Goal: Task Accomplishment & Management: Manage account settings

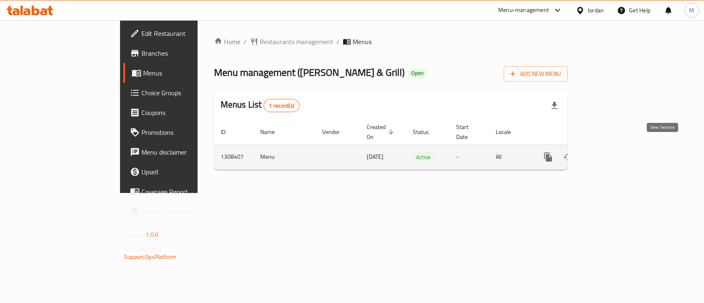
click at [613, 152] on icon "enhanced table" at bounding box center [608, 157] width 10 height 10
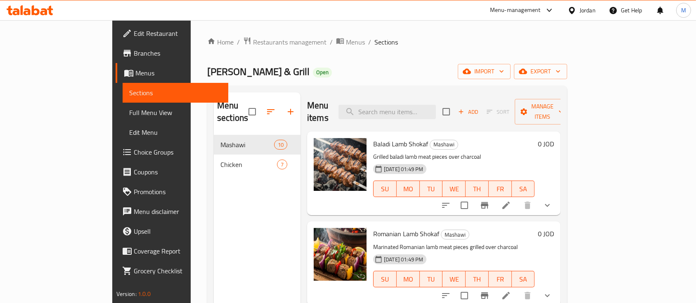
click at [229, 34] on div "Home / Restaurants management / Menus / Sections Al Naeem Butchery & Grill Open…" at bounding box center [387, 219] width 393 height 399
click at [253, 39] on span "Restaurants management" at bounding box center [289, 42] width 73 height 10
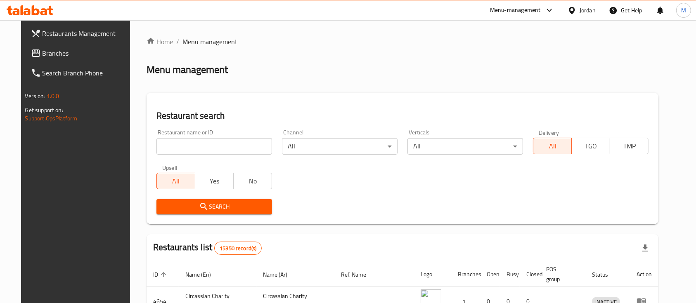
click at [243, 145] on input "search" at bounding box center [214, 146] width 116 height 17
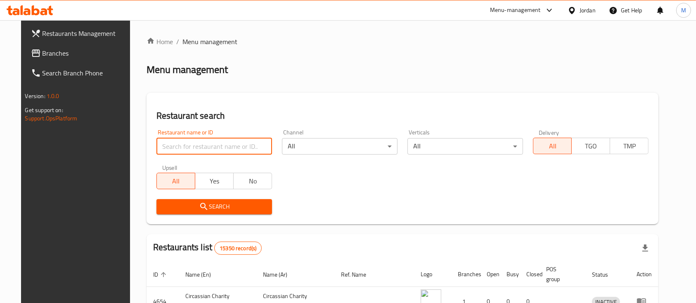
paste input "Grill It"
type input "Grill It"
click button "Search" at bounding box center [214, 206] width 116 height 15
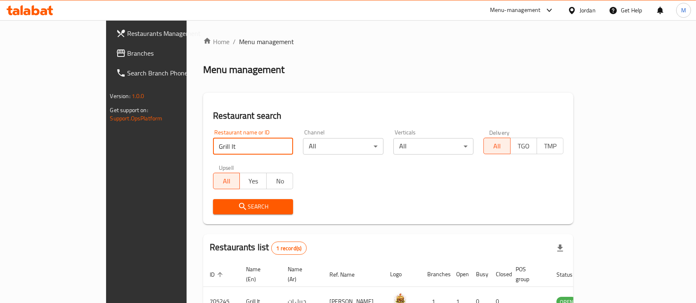
scroll to position [48, 0]
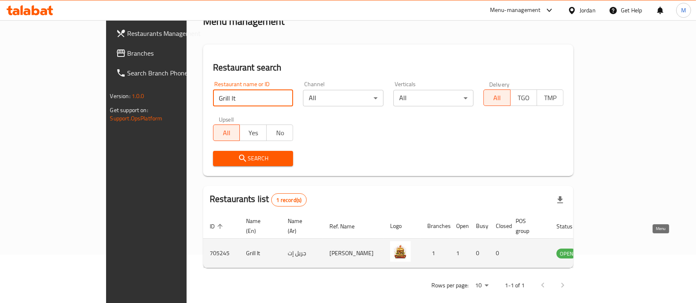
click at [610, 248] on icon "enhanced table" at bounding box center [605, 253] width 10 height 10
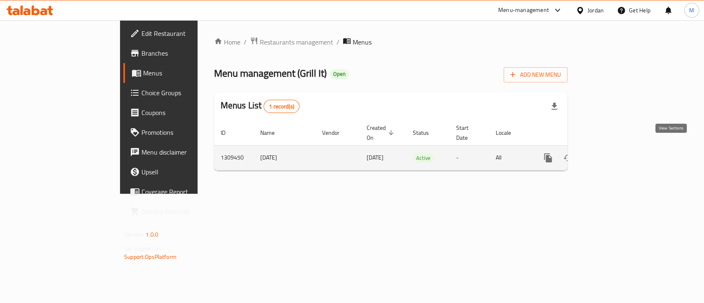
click at [613, 153] on icon "enhanced table" at bounding box center [608, 158] width 10 height 10
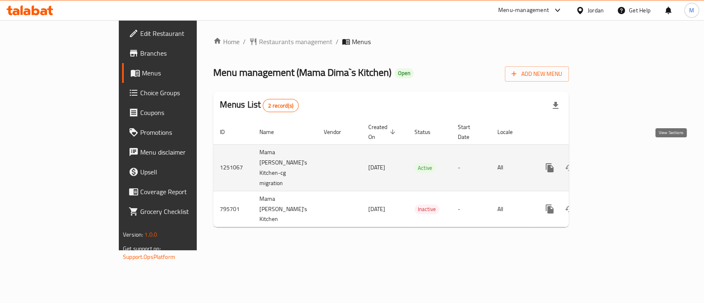
click at [613, 164] on icon "enhanced table" at bounding box center [609, 167] width 7 height 7
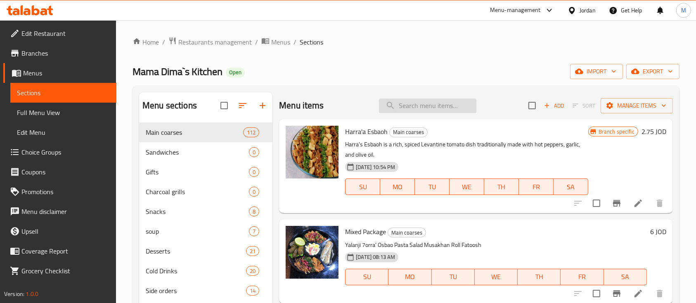
click at [396, 99] on input "search" at bounding box center [427, 106] width 97 height 14
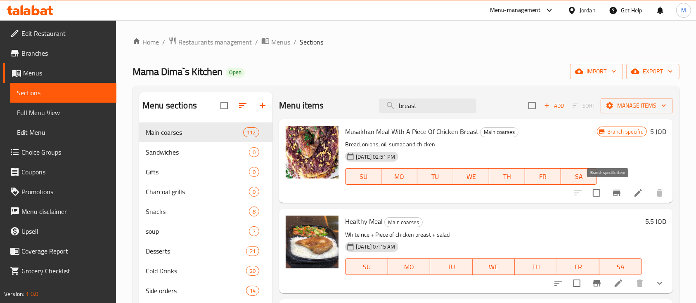
type input "breast"
click at [607, 194] on button "Branch-specific-item" at bounding box center [617, 193] width 20 height 20
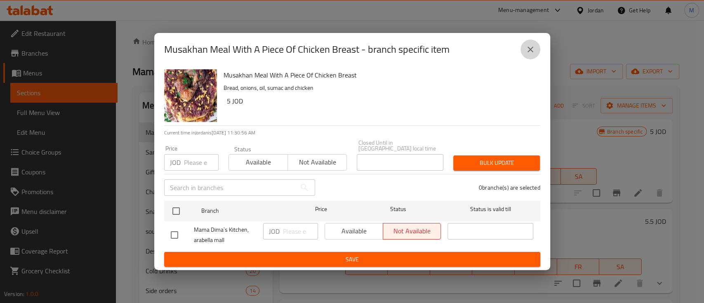
click at [528, 52] on icon "close" at bounding box center [531, 50] width 10 height 10
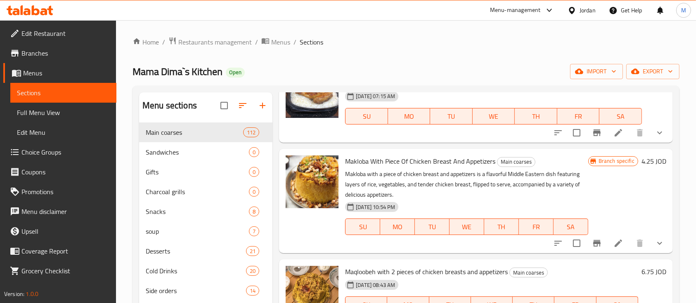
scroll to position [165, 0]
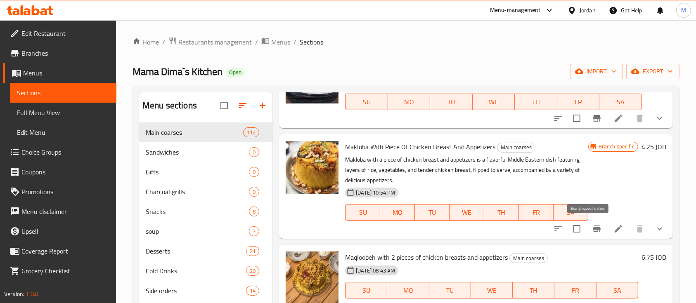
click at [593, 228] on icon "Branch-specific-item" at bounding box center [596, 229] width 7 height 7
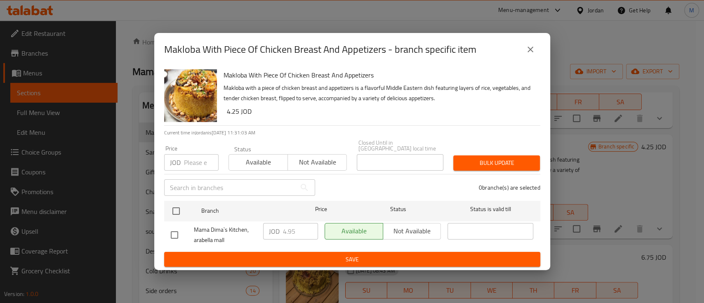
click at [527, 54] on icon "close" at bounding box center [531, 50] width 10 height 10
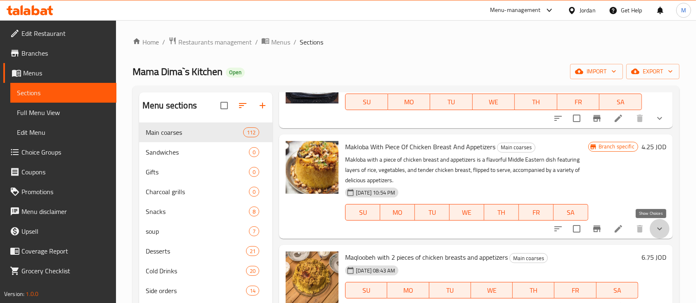
click at [655, 226] on icon "show more" at bounding box center [660, 229] width 10 height 10
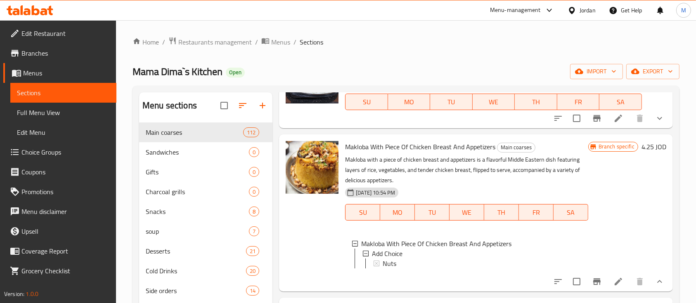
scroll to position [220, 0]
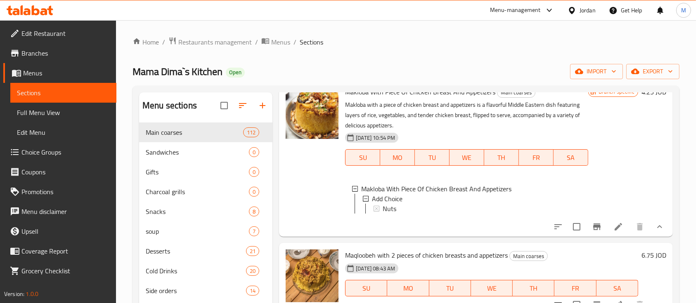
click at [593, 230] on icon "Branch-specific-item" at bounding box center [596, 227] width 7 height 7
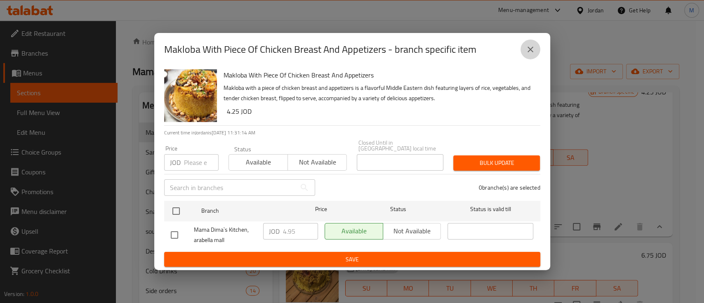
click at [535, 51] on icon "close" at bounding box center [531, 50] width 10 height 10
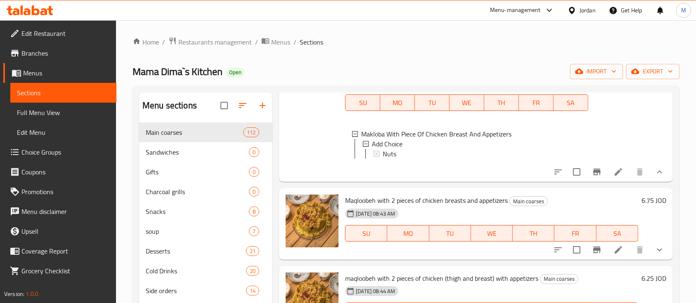
scroll to position [330, 0]
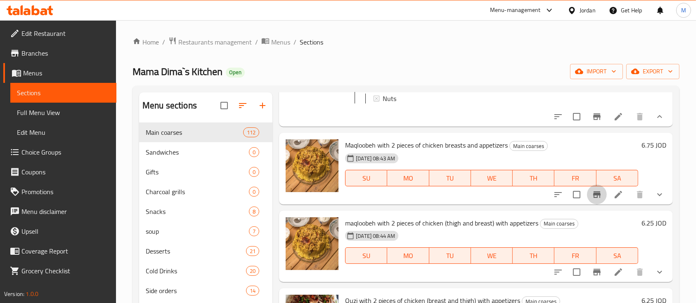
click at [593, 198] on icon "Branch-specific-item" at bounding box center [596, 194] width 7 height 7
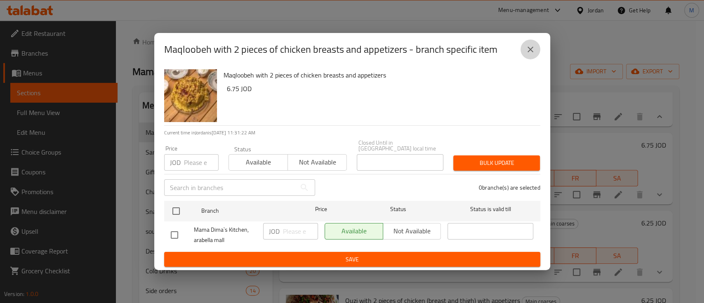
click at [536, 53] on button "close" at bounding box center [531, 50] width 20 height 20
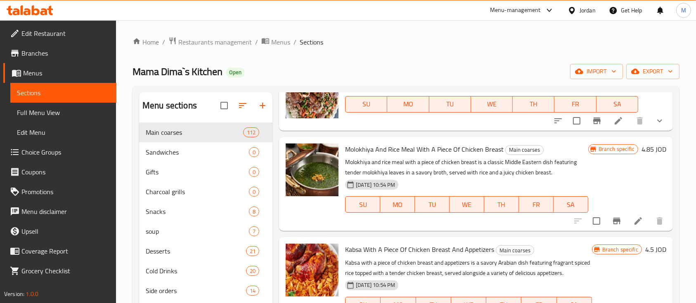
scroll to position [660, 0]
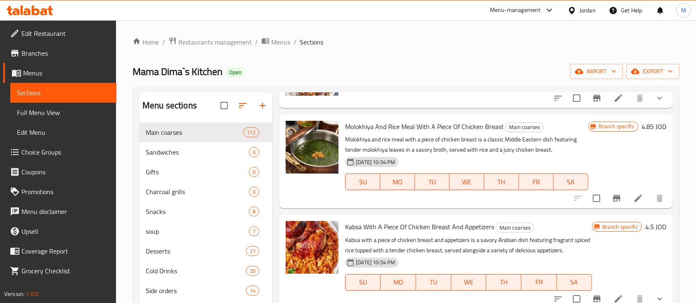
click at [613, 202] on icon "Branch-specific-item" at bounding box center [616, 198] width 7 height 7
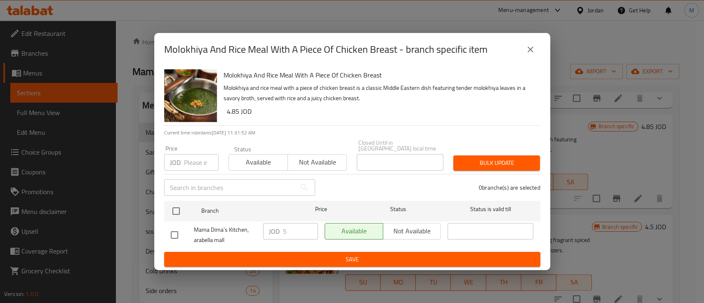
click at [534, 49] on icon "close" at bounding box center [531, 50] width 10 height 10
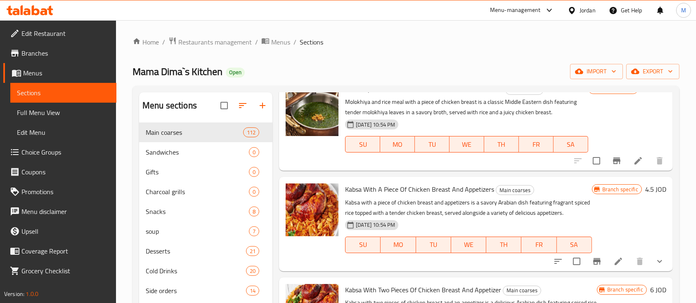
scroll to position [715, 0]
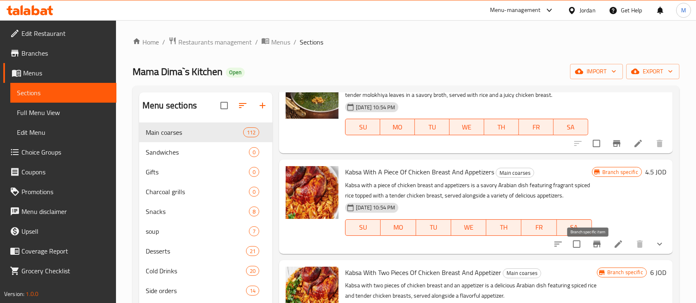
click at [593, 248] on icon "Branch-specific-item" at bounding box center [596, 244] width 7 height 7
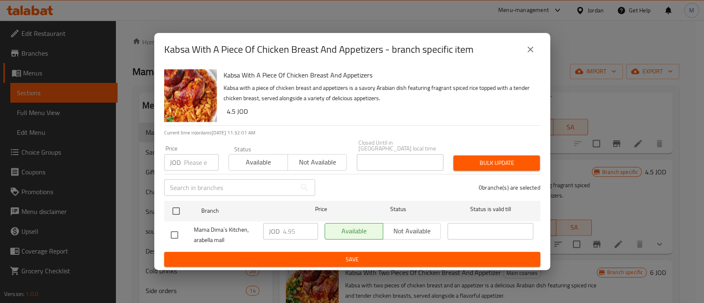
click at [527, 50] on icon "close" at bounding box center [531, 50] width 10 height 10
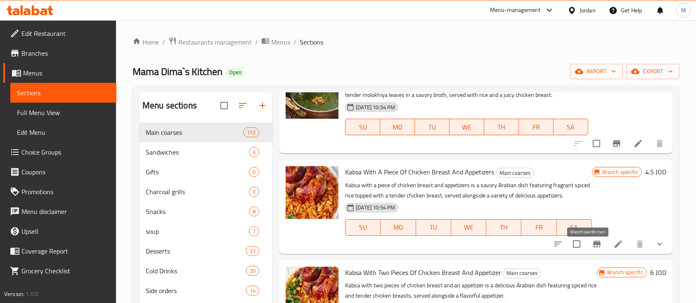
click at [587, 250] on button "Branch-specific-item" at bounding box center [597, 244] width 20 height 20
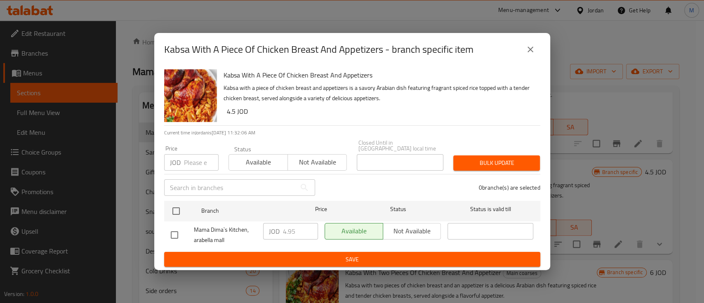
click at [526, 53] on icon "close" at bounding box center [531, 50] width 10 height 10
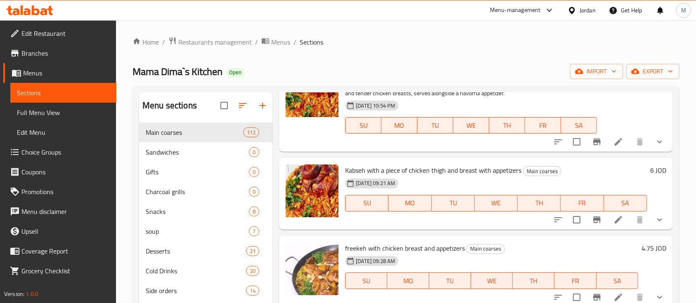
scroll to position [935, 0]
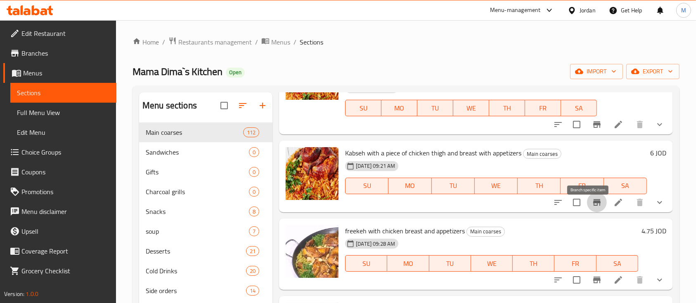
click at [592, 208] on icon "Branch-specific-item" at bounding box center [597, 203] width 10 height 10
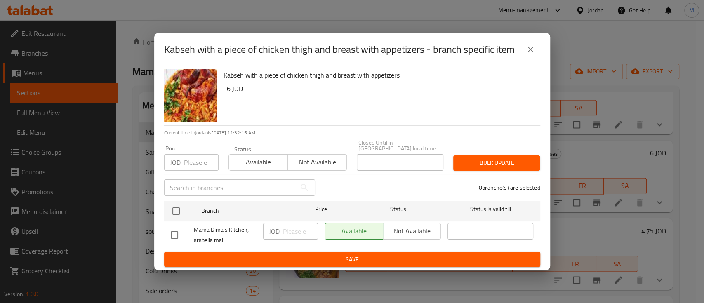
click at [531, 52] on icon "close" at bounding box center [531, 50] width 6 height 6
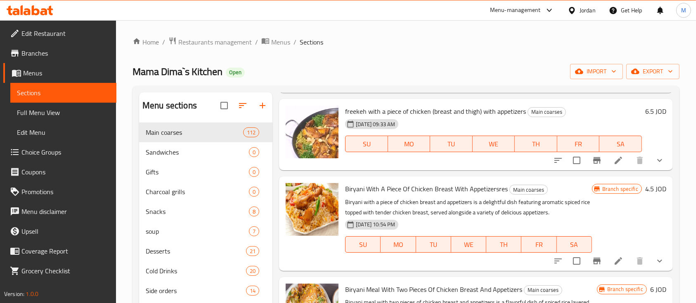
scroll to position [1265, 0]
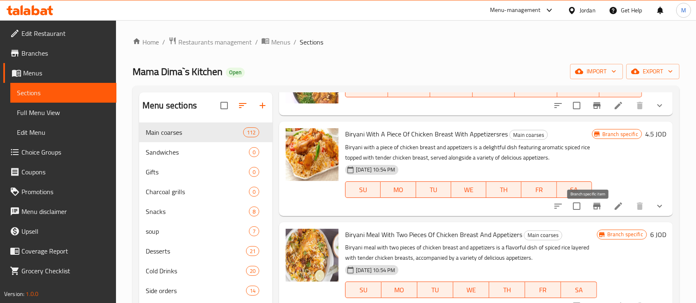
click at [593, 213] on button "Branch-specific-item" at bounding box center [597, 206] width 20 height 20
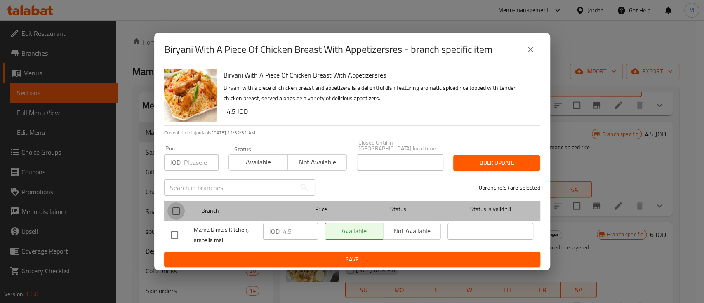
click at [180, 208] on input "checkbox" at bounding box center [176, 211] width 17 height 17
checkbox input "true"
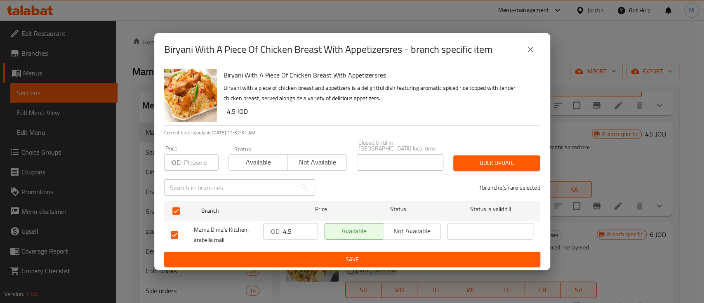
click at [192, 161] on input "number" at bounding box center [201, 162] width 35 height 17
type input "4.95"
click at [509, 161] on span "Bulk update" at bounding box center [496, 163] width 73 height 10
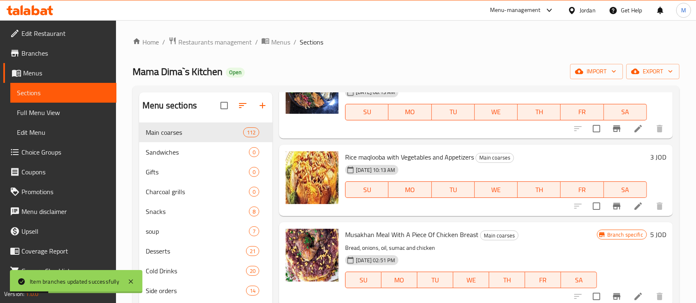
scroll to position [0, 0]
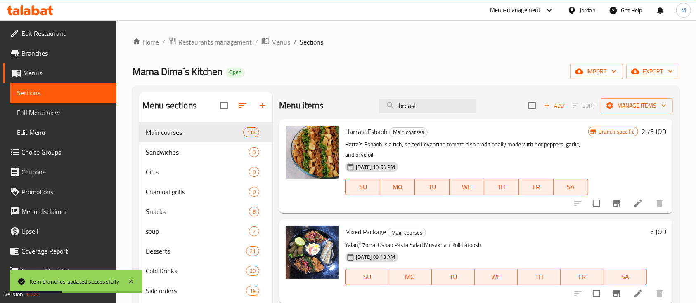
drag, startPoint x: 423, startPoint y: 105, endPoint x: 287, endPoint y: 104, distance: 135.8
click at [287, 104] on div "Menu items breast Add Sort Manage items" at bounding box center [476, 105] width 394 height 27
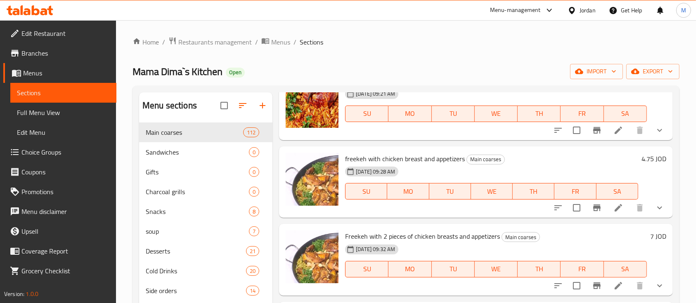
scroll to position [990, 0]
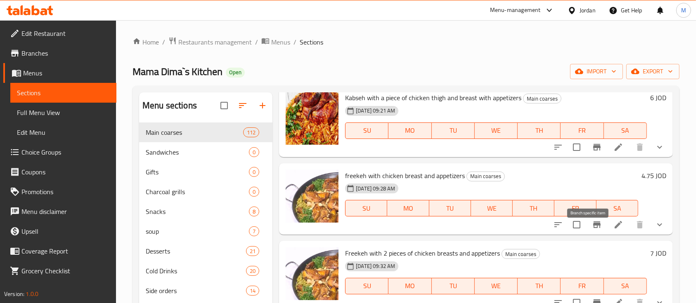
click at [593, 228] on icon "Branch-specific-item" at bounding box center [596, 225] width 7 height 7
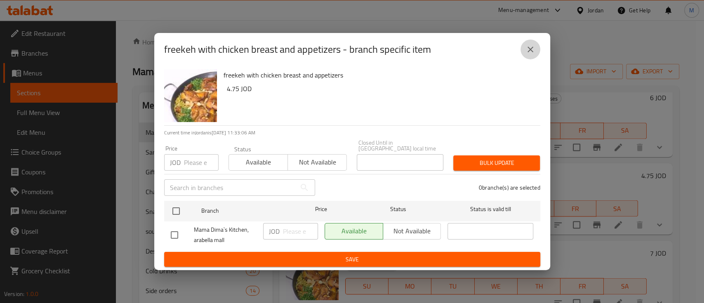
click at [532, 54] on icon "close" at bounding box center [531, 50] width 10 height 10
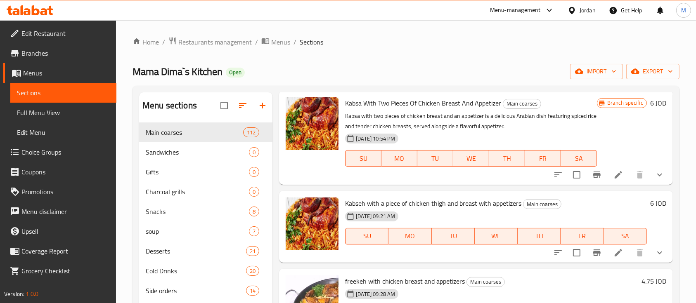
scroll to position [880, 0]
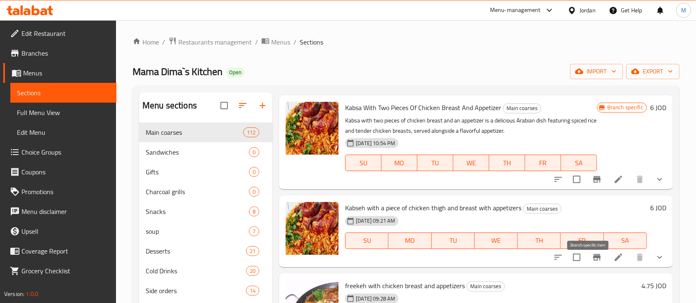
click at [592, 262] on icon "Branch-specific-item" at bounding box center [597, 258] width 10 height 10
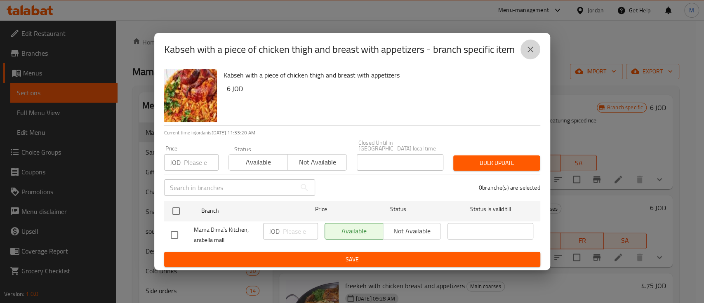
click at [534, 54] on icon "close" at bounding box center [531, 50] width 10 height 10
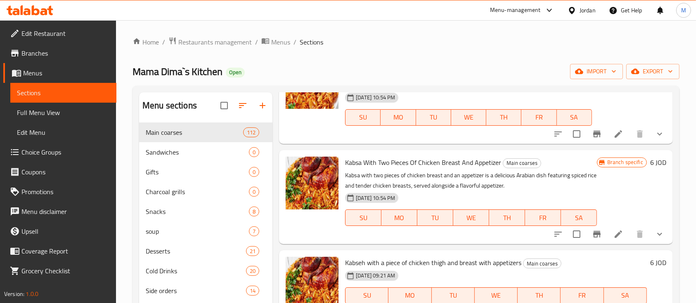
scroll to position [715, 0]
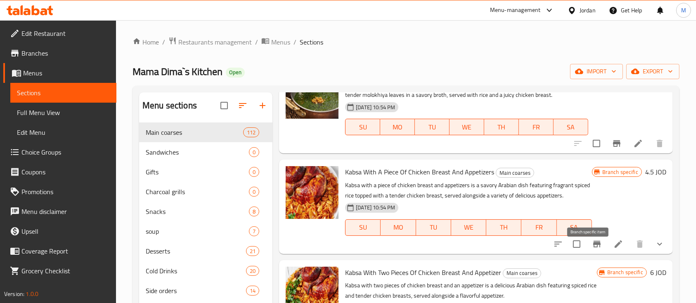
click at [587, 253] on button "Branch-specific-item" at bounding box center [597, 244] width 20 height 20
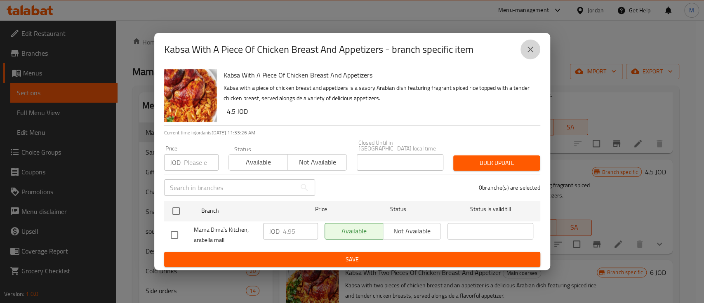
click at [526, 54] on icon "close" at bounding box center [531, 50] width 10 height 10
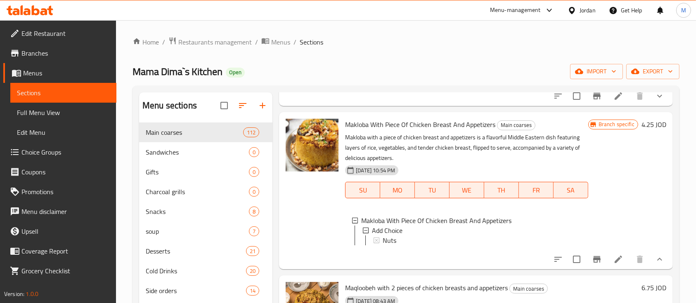
scroll to position [0, 0]
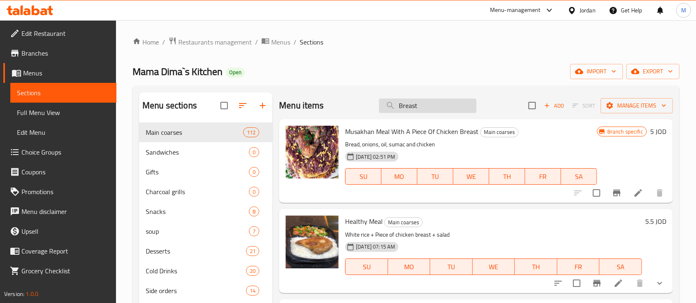
drag, startPoint x: 419, startPoint y: 109, endPoint x: 384, endPoint y: 109, distance: 35.1
click at [384, 109] on input "Breast" at bounding box center [427, 106] width 97 height 14
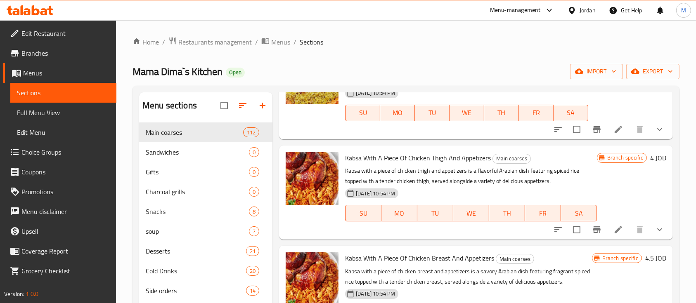
scroll to position [165, 0]
type input "kabs"
click at [592, 232] on icon "Branch-specific-item" at bounding box center [597, 229] width 10 height 10
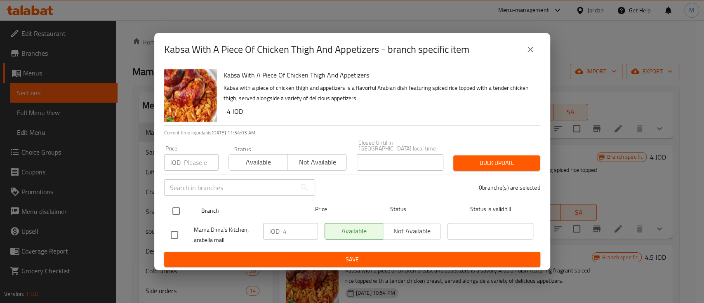
click at [183, 210] on input "checkbox" at bounding box center [176, 211] width 17 height 17
checkbox input "true"
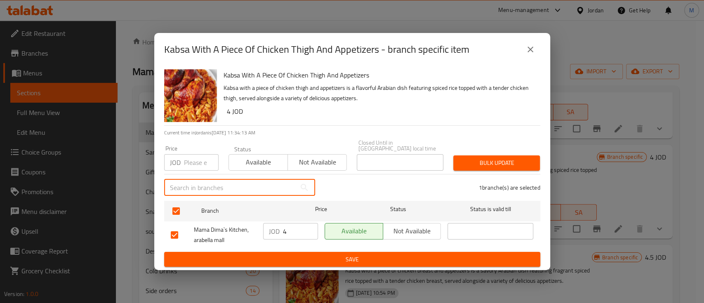
click at [263, 184] on input "text" at bounding box center [230, 188] width 132 height 17
click at [194, 154] on input "number" at bounding box center [201, 162] width 35 height 17
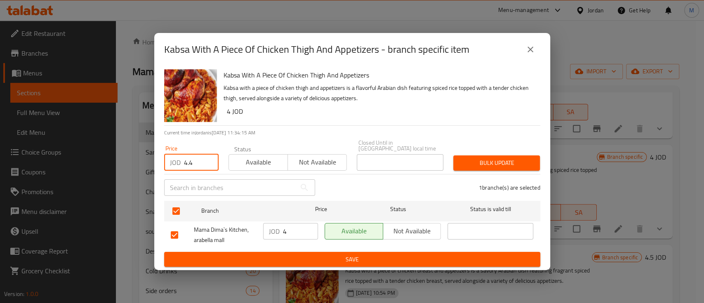
type input "4.4"
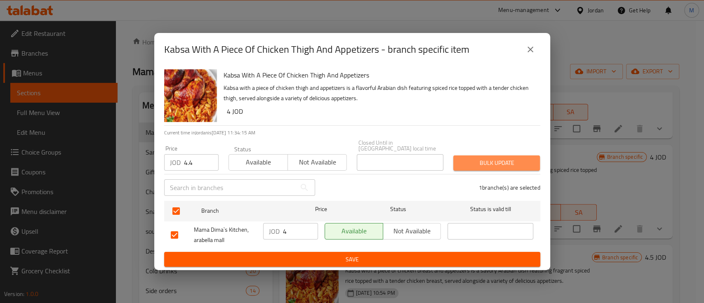
click at [526, 158] on span "Bulk update" at bounding box center [496, 163] width 73 height 10
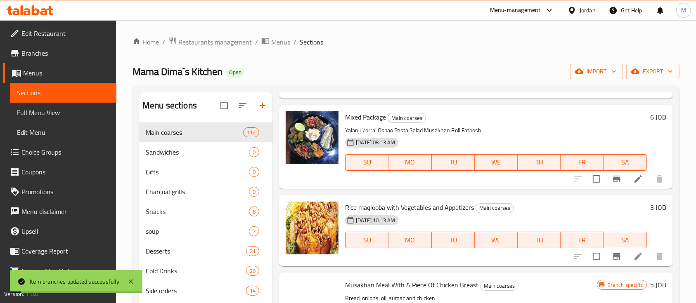
scroll to position [0, 0]
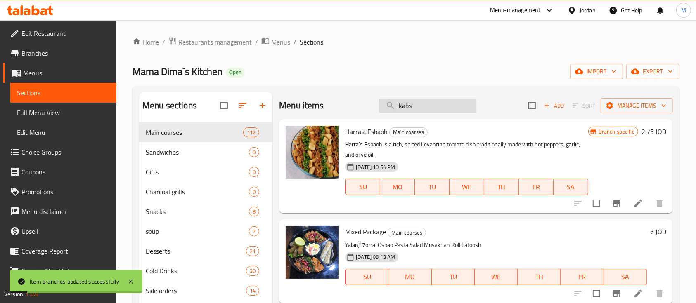
drag, startPoint x: 439, startPoint y: 107, endPoint x: 377, endPoint y: 111, distance: 61.6
click at [379, 111] on input "kabs" at bounding box center [427, 106] width 97 height 14
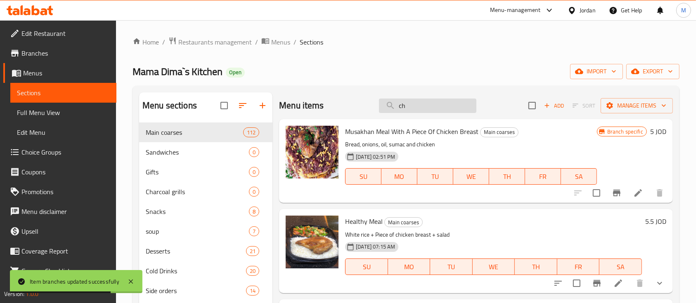
type input "c"
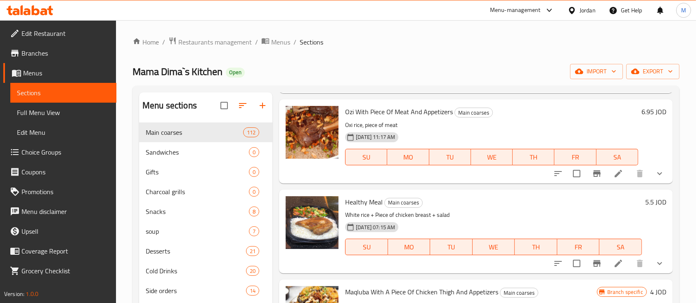
scroll to position [220, 0]
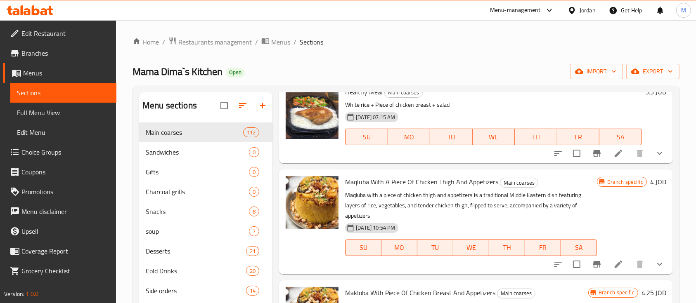
type input "piece"
click at [592, 268] on icon "Branch-specific-item" at bounding box center [597, 265] width 10 height 10
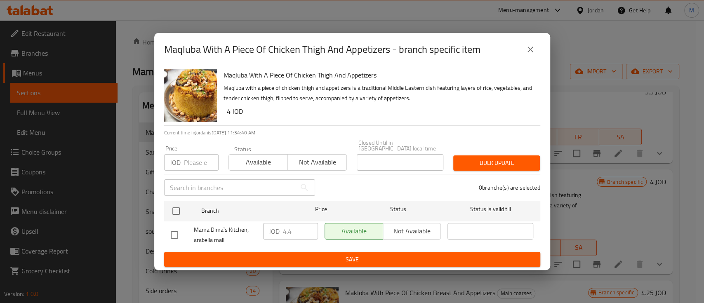
click at [532, 54] on icon "close" at bounding box center [531, 50] width 10 height 10
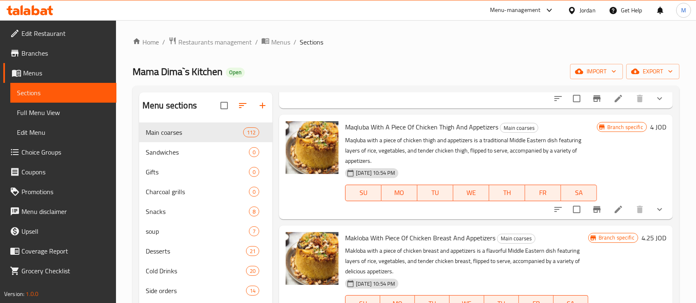
scroll to position [330, 0]
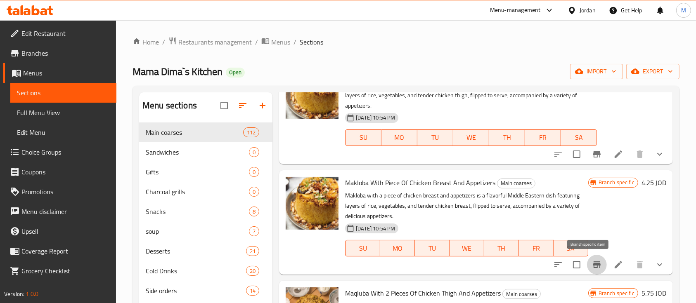
click at [593, 267] on icon "Branch-specific-item" at bounding box center [596, 265] width 7 height 7
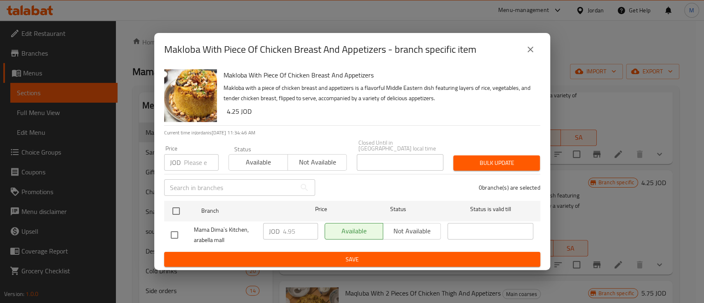
click at [532, 59] on button "close" at bounding box center [531, 50] width 20 height 20
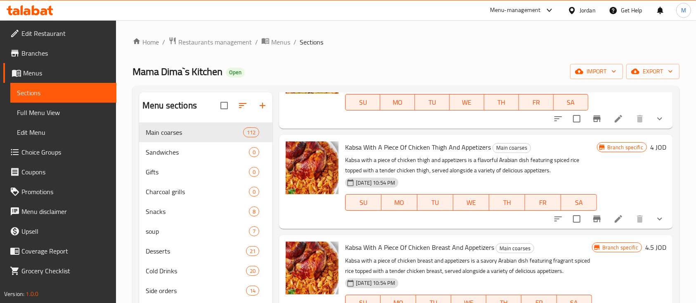
scroll to position [1486, 0]
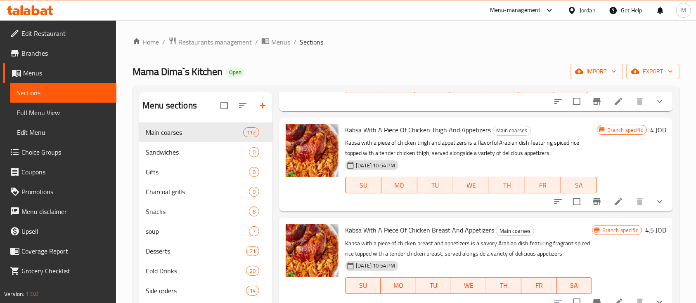
click at [592, 206] on icon "Branch-specific-item" at bounding box center [597, 202] width 10 height 10
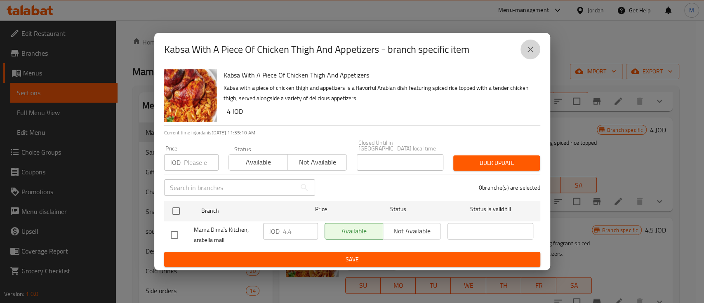
click at [532, 54] on icon "close" at bounding box center [531, 50] width 10 height 10
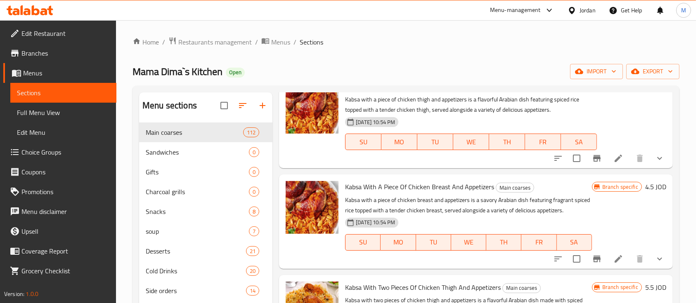
scroll to position [1596, 0]
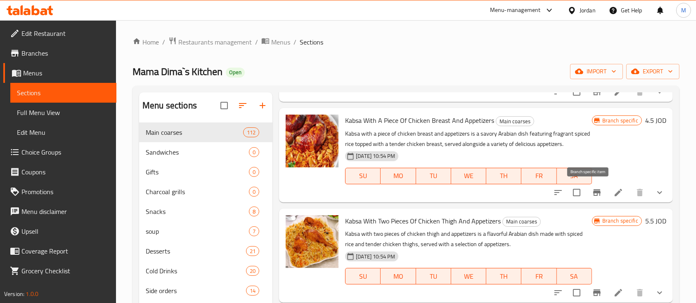
click at [593, 192] on icon "Branch-specific-item" at bounding box center [596, 192] width 7 height 7
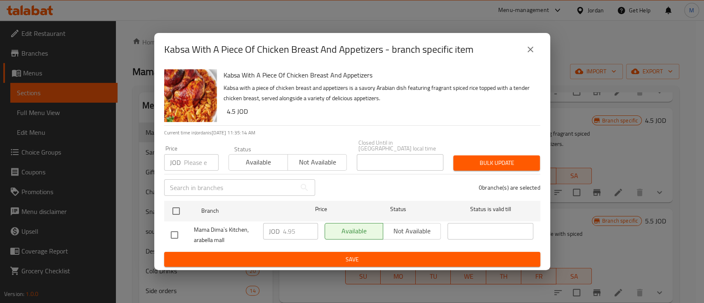
click at [535, 50] on icon "close" at bounding box center [531, 50] width 10 height 10
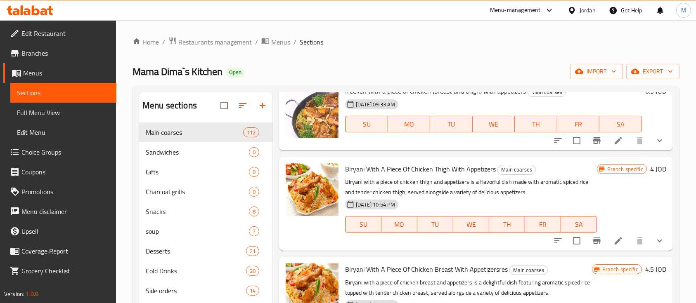
scroll to position [2586, 0]
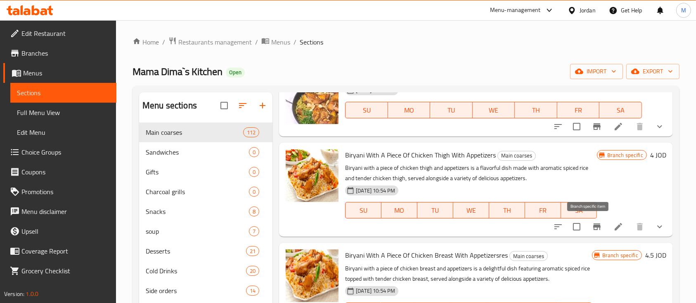
click at [592, 223] on icon "Branch-specific-item" at bounding box center [597, 227] width 10 height 10
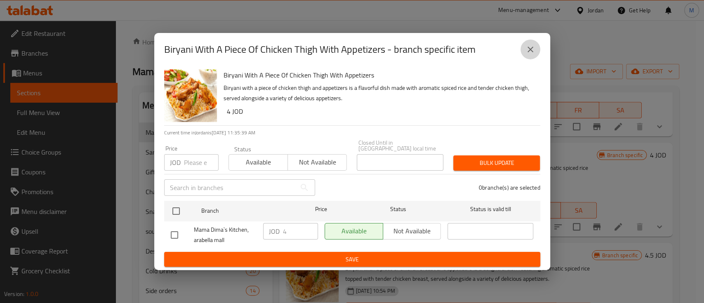
click at [535, 53] on icon "close" at bounding box center [531, 50] width 10 height 10
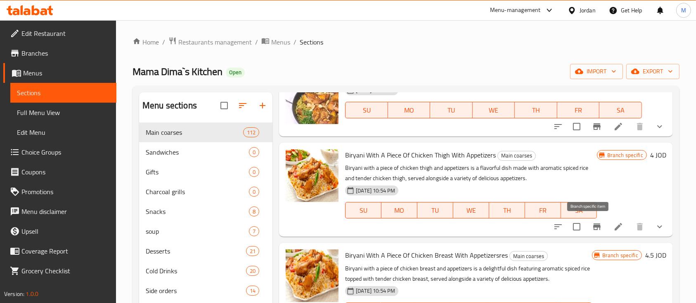
click at [593, 226] on icon "Branch-specific-item" at bounding box center [596, 227] width 7 height 7
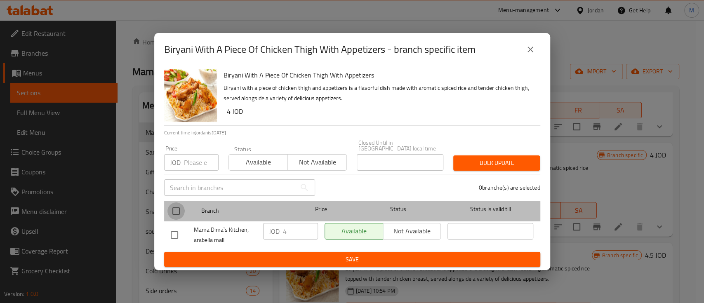
click at [178, 209] on input "checkbox" at bounding box center [176, 211] width 17 height 17
checkbox input "true"
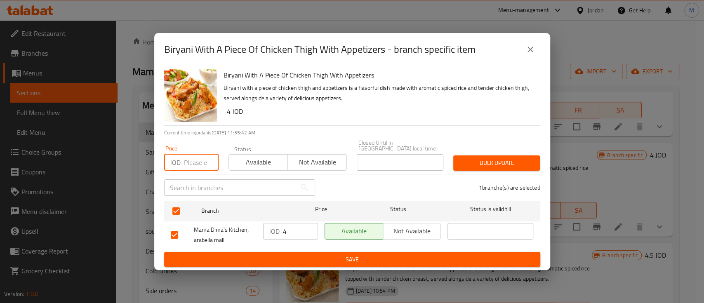
click at [194, 160] on input "number" at bounding box center [201, 162] width 35 height 17
type input "4.4"
click at [528, 158] on span "Bulk update" at bounding box center [496, 163] width 73 height 10
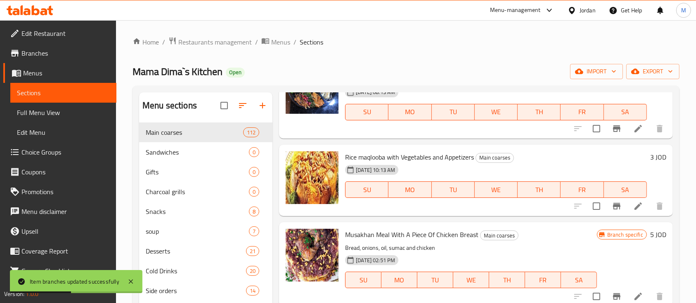
scroll to position [0, 0]
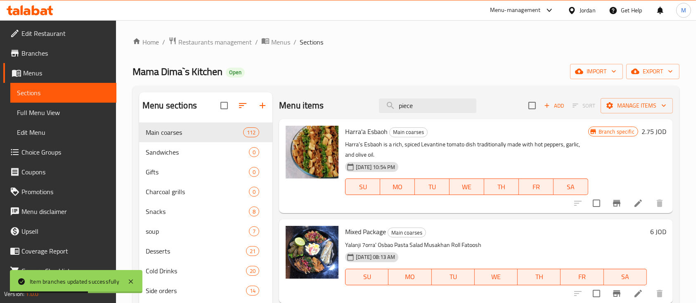
drag, startPoint x: 445, startPoint y: 106, endPoint x: 319, endPoint y: 109, distance: 125.9
click at [319, 109] on div "Menu items piece Add Sort Manage items" at bounding box center [476, 105] width 394 height 27
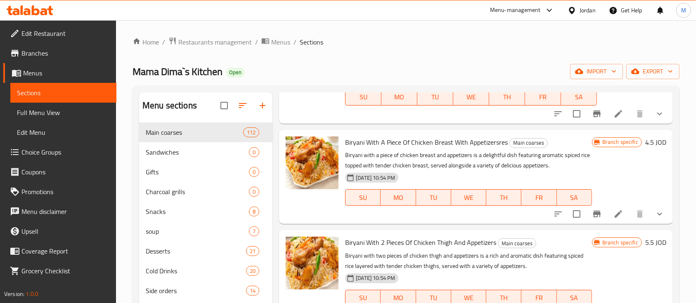
scroll to position [220, 0]
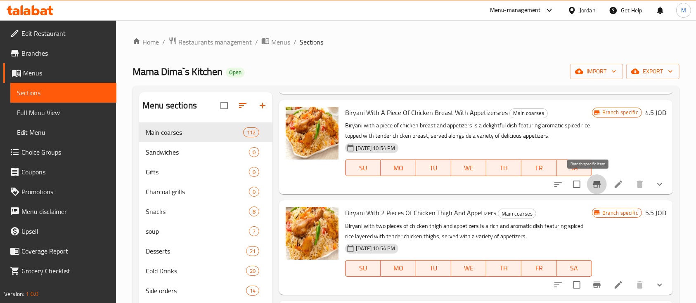
click at [592, 183] on icon "Branch-specific-item" at bounding box center [597, 185] width 10 height 10
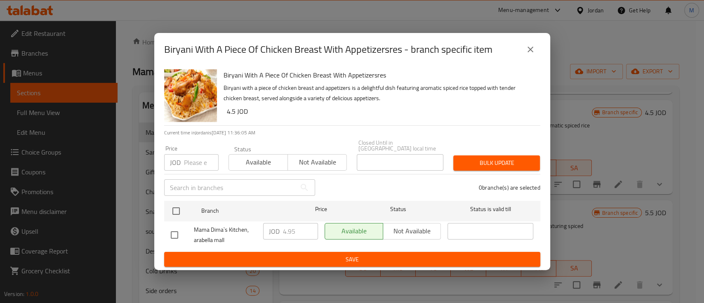
click at [531, 54] on icon "close" at bounding box center [531, 50] width 10 height 10
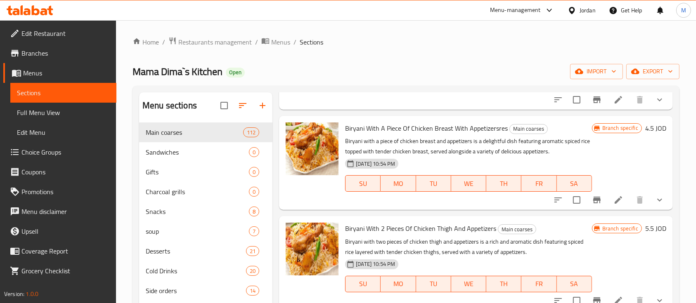
scroll to position [165, 0]
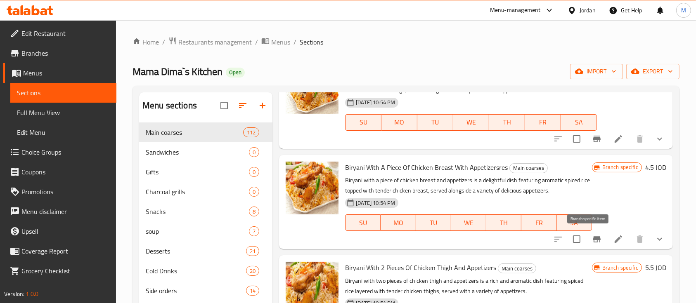
click at [592, 237] on icon "Branch-specific-item" at bounding box center [597, 239] width 10 height 10
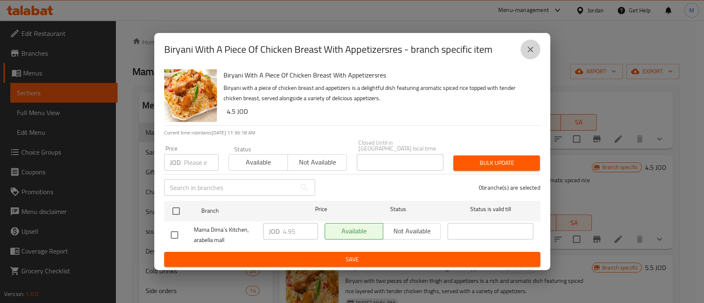
click at [529, 54] on icon "close" at bounding box center [531, 50] width 10 height 10
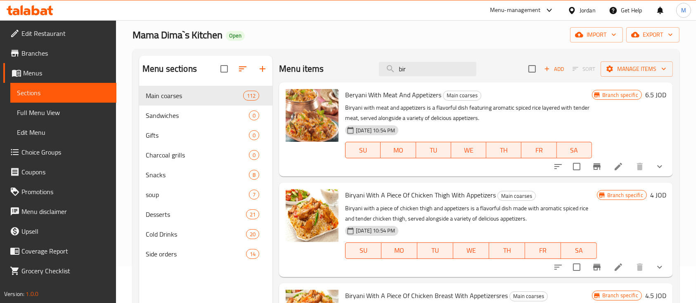
scroll to position [0, 0]
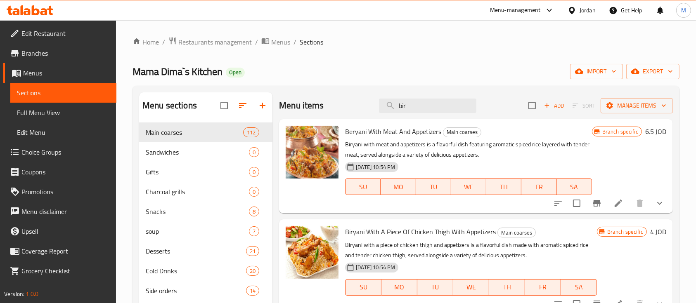
drag, startPoint x: 419, startPoint y: 103, endPoint x: 357, endPoint y: 106, distance: 62.0
click at [357, 106] on div "Menu items bir Add Sort Manage items" at bounding box center [476, 105] width 394 height 27
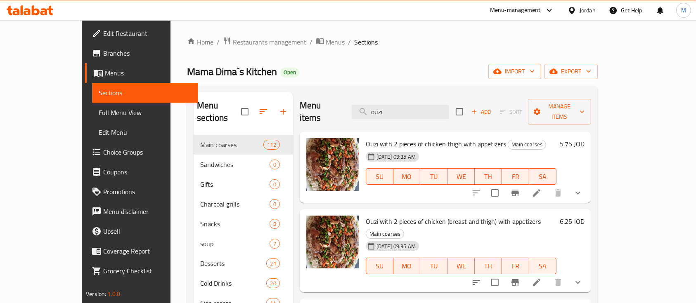
drag, startPoint x: 423, startPoint y: 106, endPoint x: 364, endPoint y: 109, distance: 59.5
click at [364, 109] on div "Menu items ouzi Add Sort Manage items" at bounding box center [445, 111] width 291 height 39
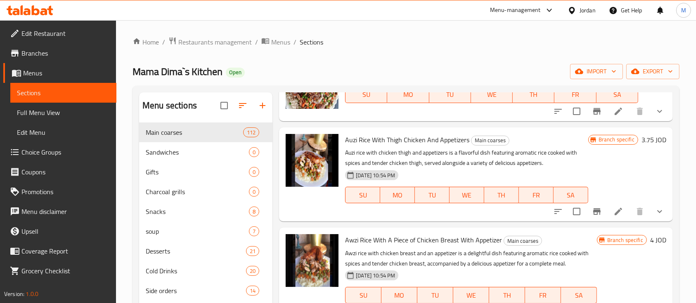
scroll to position [433, 0]
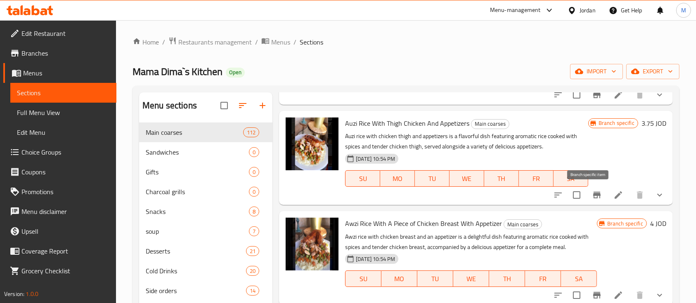
type input "اوزي"
click at [592, 191] on icon "Branch-specific-item" at bounding box center [597, 195] width 10 height 10
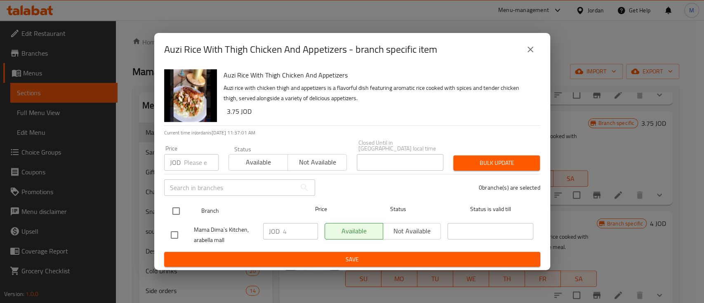
click at [180, 207] on input "checkbox" at bounding box center [176, 211] width 17 height 17
checkbox input "true"
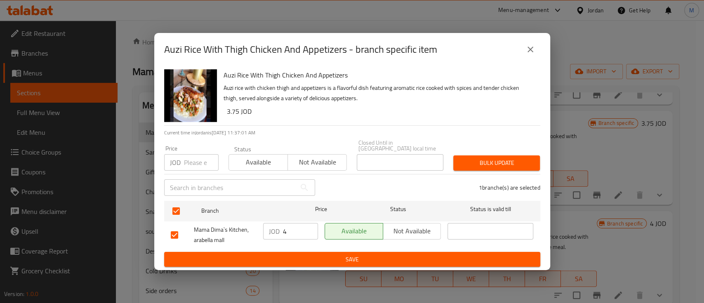
click at [198, 157] on input "number" at bounding box center [201, 162] width 35 height 17
type input "4.4"
click at [489, 162] on span "Bulk update" at bounding box center [496, 163] width 73 height 10
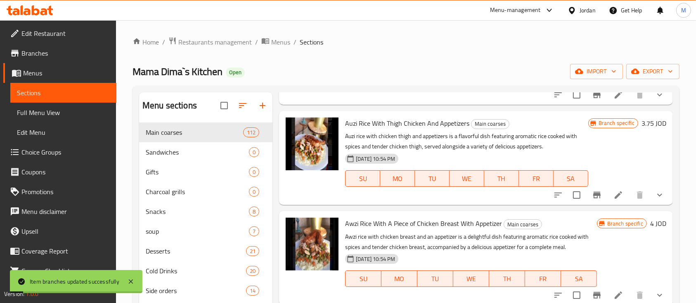
scroll to position [55, 0]
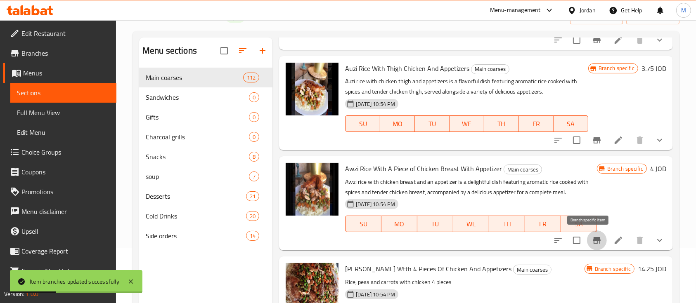
click at [592, 243] on icon "Branch-specific-item" at bounding box center [597, 241] width 10 height 10
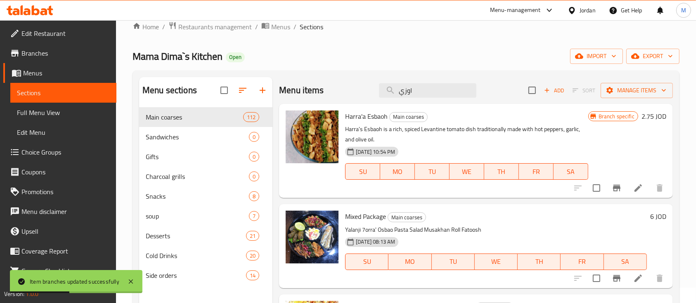
scroll to position [0, 0]
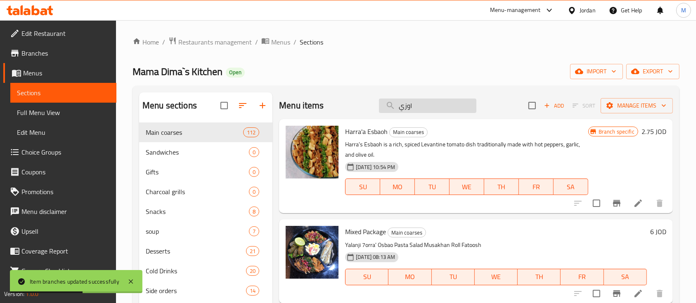
click at [397, 107] on input "اوزي" at bounding box center [427, 106] width 97 height 14
click at [432, 104] on input "اوزي" at bounding box center [427, 106] width 97 height 14
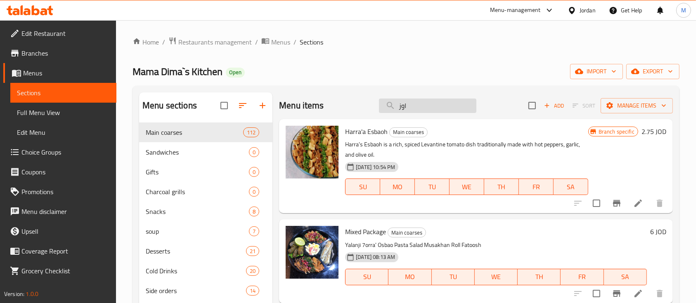
type input "اوزي"
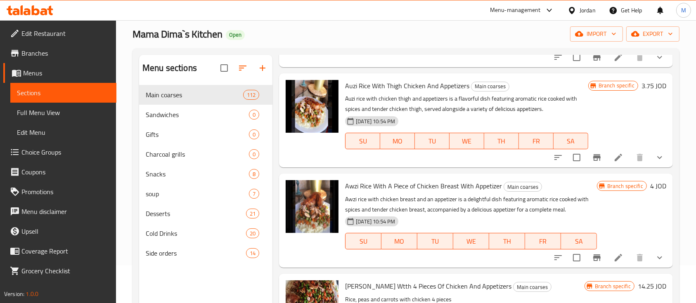
scroll to position [55, 0]
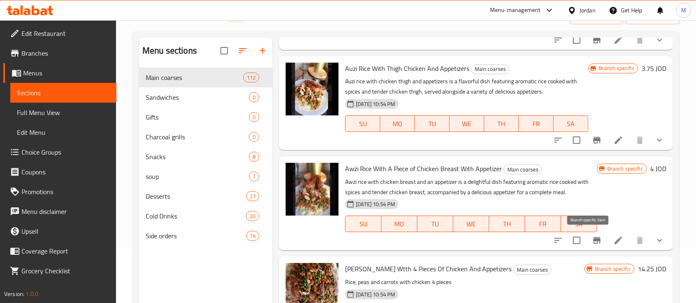
click at [593, 242] on icon "Branch-specific-item" at bounding box center [596, 240] width 7 height 7
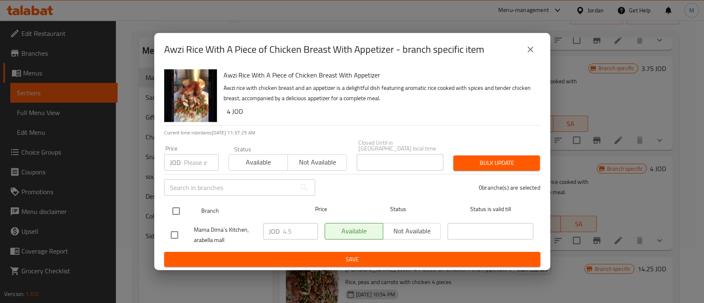
click at [181, 210] on input "checkbox" at bounding box center [176, 211] width 17 height 17
checkbox input "true"
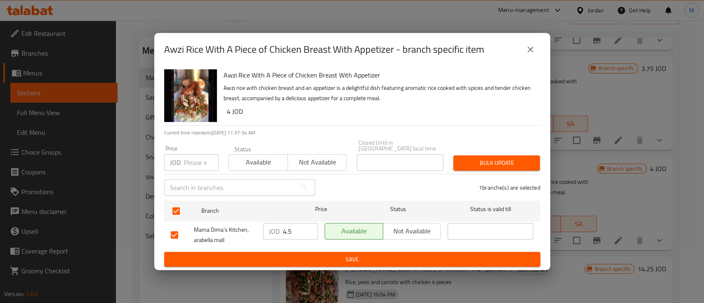
click at [188, 164] on input "number" at bounding box center [201, 162] width 35 height 17
type input "4.95"
click at [468, 158] on span "Bulk update" at bounding box center [496, 163] width 73 height 10
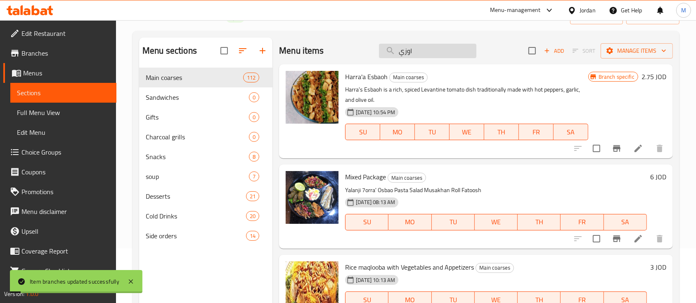
scroll to position [0, 0]
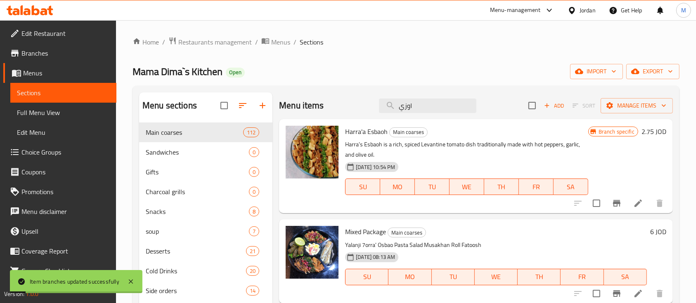
drag, startPoint x: 424, startPoint y: 105, endPoint x: 357, endPoint y: 114, distance: 67.8
click at [357, 114] on div "Menu items اوزي Add Sort Manage items" at bounding box center [476, 105] width 394 height 27
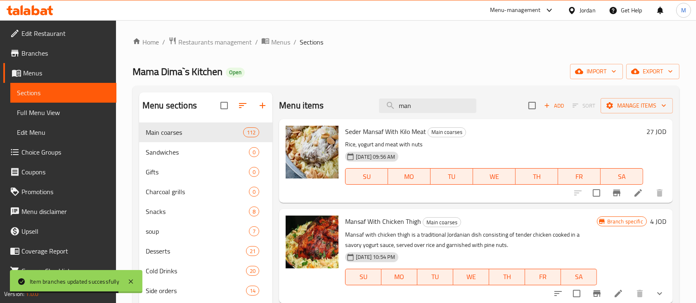
scroll to position [55, 0]
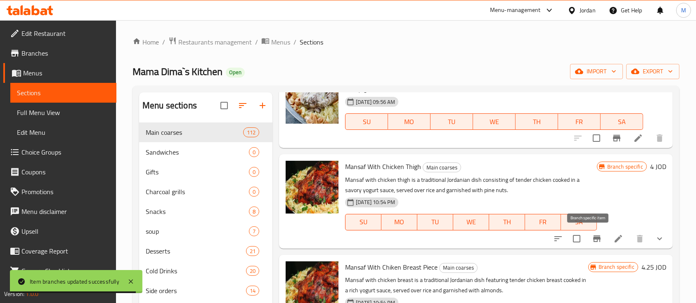
type input "man"
click at [592, 241] on icon "Branch-specific-item" at bounding box center [597, 239] width 10 height 10
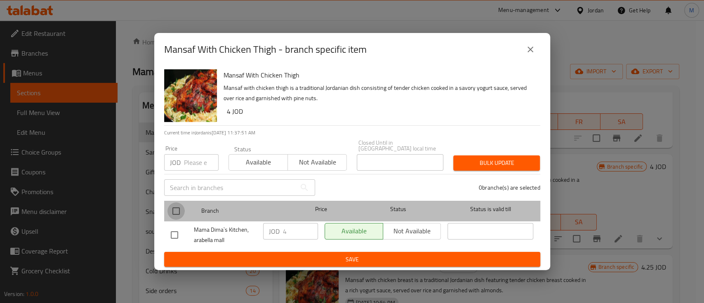
click at [182, 208] on input "checkbox" at bounding box center [176, 211] width 17 height 17
checkbox input "true"
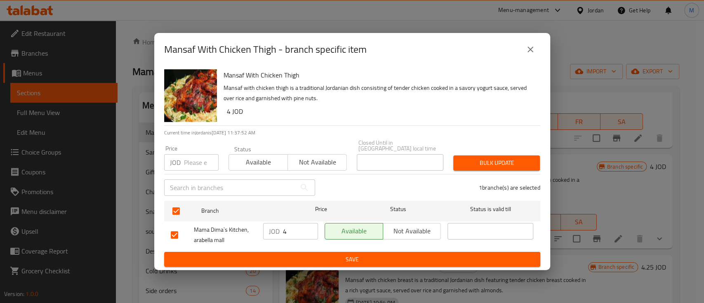
click at [185, 161] on input "number" at bounding box center [201, 162] width 35 height 17
type input "4.4"
click at [498, 158] on span "Bulk update" at bounding box center [496, 163] width 73 height 10
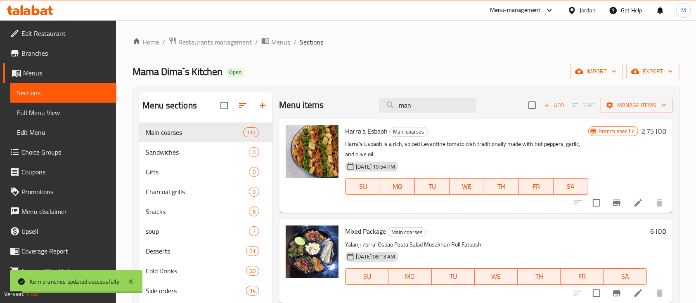
scroll to position [0, 0]
click at [444, 108] on input "man" at bounding box center [427, 106] width 97 height 14
type input "man"
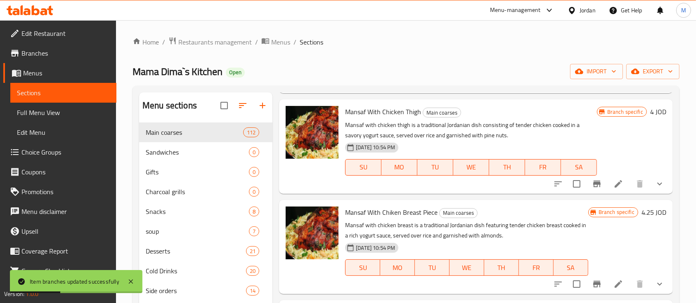
scroll to position [165, 0]
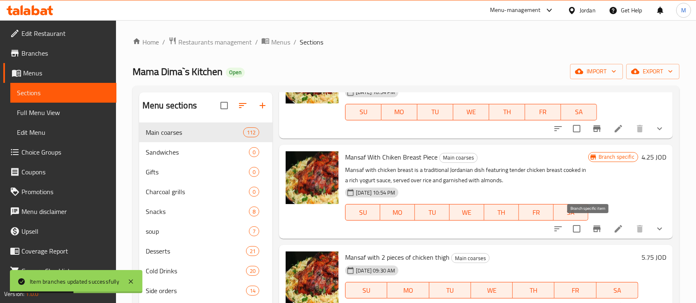
click at [592, 230] on icon "Branch-specific-item" at bounding box center [597, 229] width 10 height 10
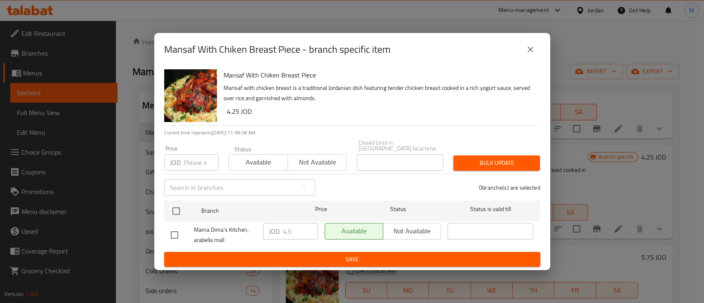
click at [200, 161] on input "number" at bounding box center [201, 162] width 35 height 17
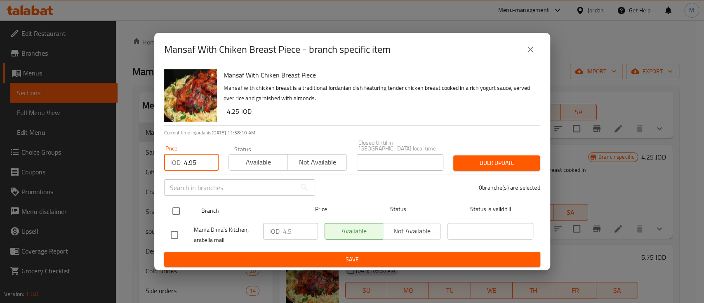
type input "4.95"
click at [178, 213] on input "checkbox" at bounding box center [176, 211] width 17 height 17
checkbox input "true"
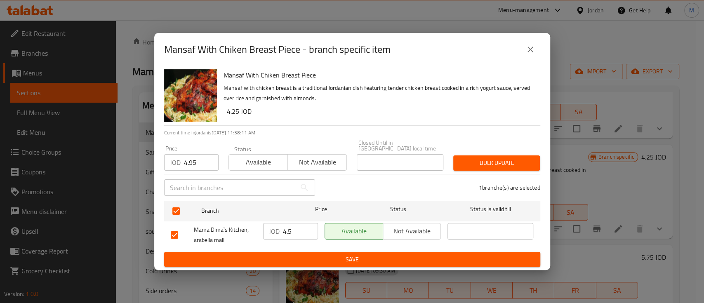
click at [509, 164] on span "Bulk update" at bounding box center [496, 163] width 73 height 10
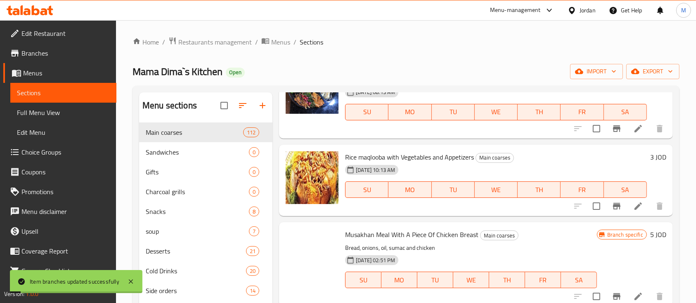
scroll to position [0, 0]
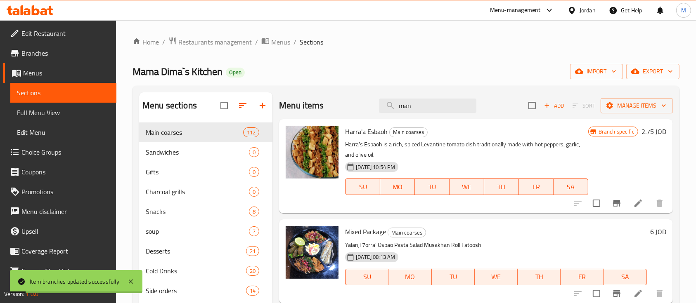
drag, startPoint x: 426, startPoint y: 105, endPoint x: 339, endPoint y: 112, distance: 87.3
click at [339, 112] on div "Menu items man Add Sort Manage items" at bounding box center [476, 105] width 394 height 27
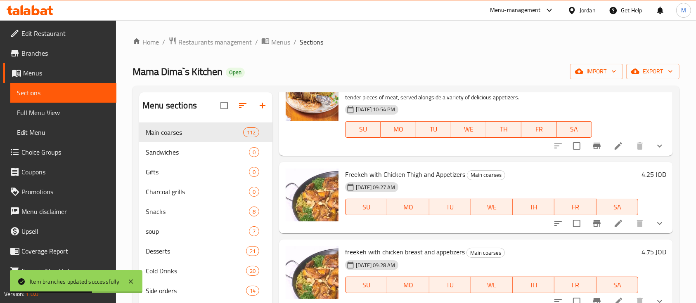
scroll to position [165, 0]
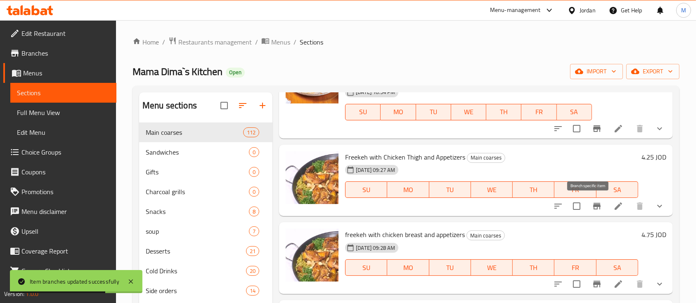
type input "fre"
click at [592, 210] on icon "Branch-specific-item" at bounding box center [597, 206] width 10 height 10
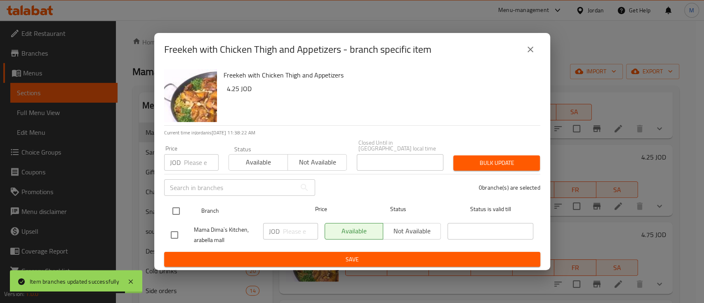
click at [178, 206] on input "checkbox" at bounding box center [176, 211] width 17 height 17
checkbox input "true"
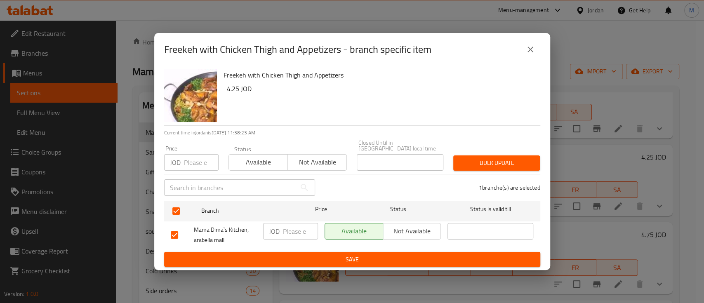
click at [525, 52] on button "close" at bounding box center [531, 50] width 20 height 20
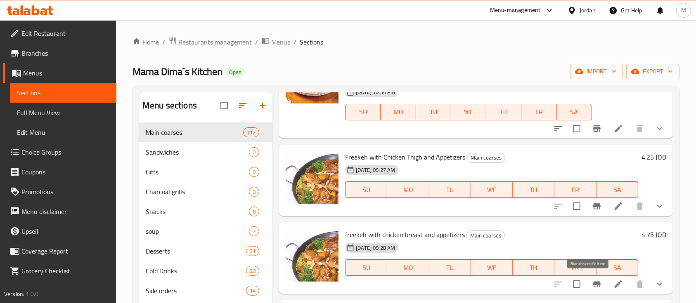
click at [592, 282] on icon "Branch-specific-item" at bounding box center [597, 284] width 10 height 10
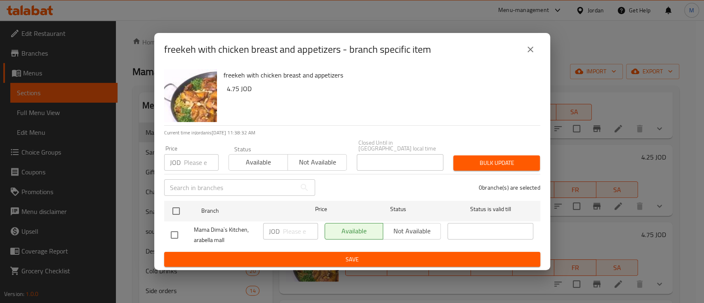
click at [530, 48] on icon "close" at bounding box center [531, 50] width 10 height 10
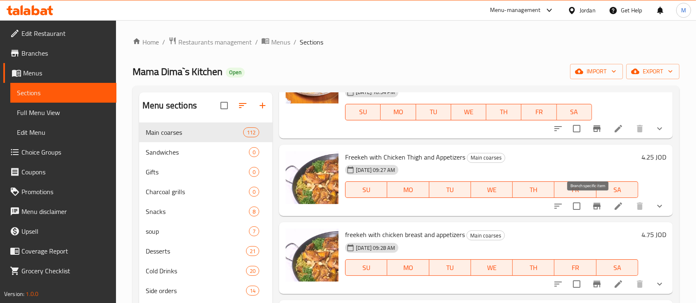
click at [593, 210] on icon "Branch-specific-item" at bounding box center [597, 206] width 10 height 10
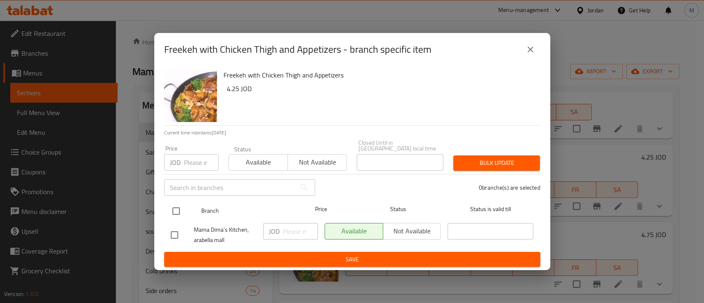
click at [174, 208] on input "checkbox" at bounding box center [176, 211] width 17 height 17
checkbox input "true"
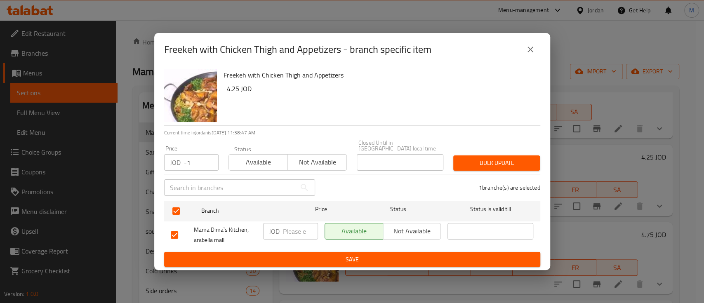
type input "-1"
click at [207, 161] on input "-1" at bounding box center [201, 162] width 35 height 17
type input "4.7"
click at [469, 158] on span "Bulk update" at bounding box center [496, 163] width 73 height 10
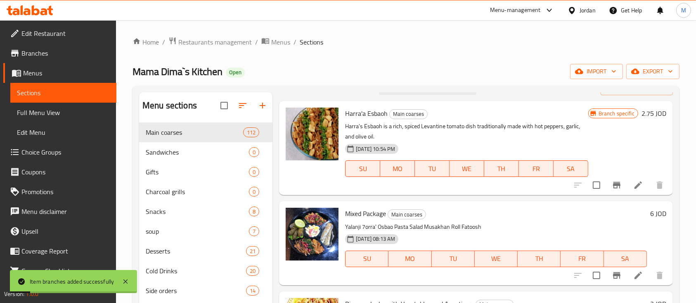
scroll to position [0, 0]
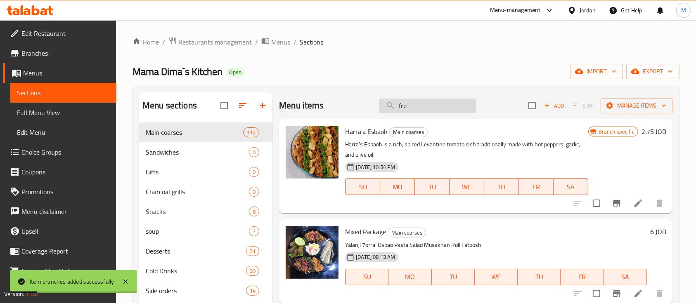
click at [425, 99] on input "fre" at bounding box center [427, 106] width 97 height 14
type input "fre"
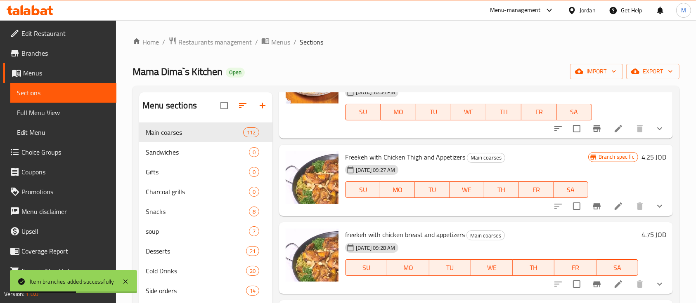
scroll to position [220, 0]
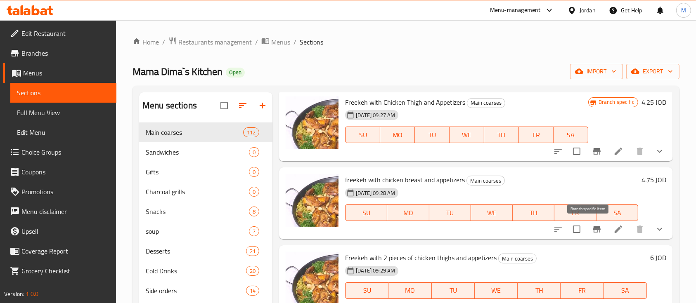
click at [592, 234] on icon "Branch-specific-item" at bounding box center [597, 230] width 10 height 10
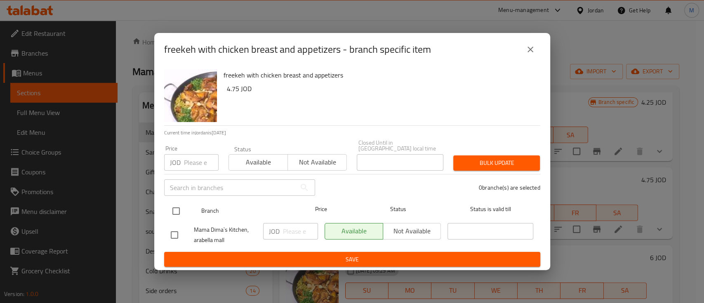
click at [179, 204] on input "checkbox" at bounding box center [176, 211] width 17 height 17
checkbox input "true"
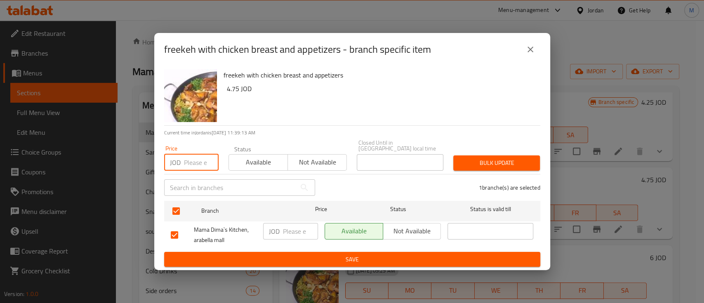
click at [189, 164] on input "number" at bounding box center [201, 162] width 35 height 17
type input "5.2"
click at [481, 160] on span "Bulk update" at bounding box center [496, 163] width 73 height 10
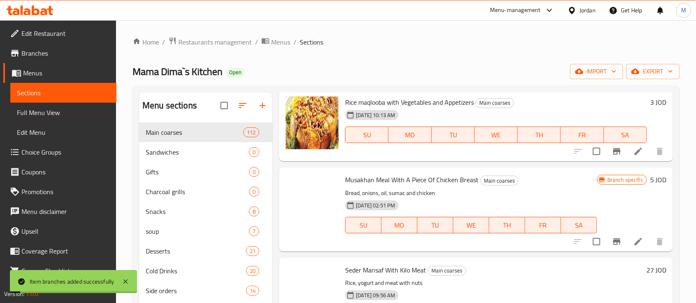
scroll to position [0, 0]
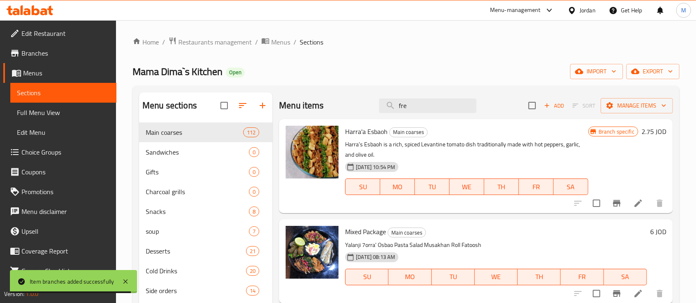
drag, startPoint x: 411, startPoint y: 108, endPoint x: 330, endPoint y: 118, distance: 81.9
click at [330, 118] on div "Menu items fre Add Sort Manage items" at bounding box center [476, 105] width 394 height 27
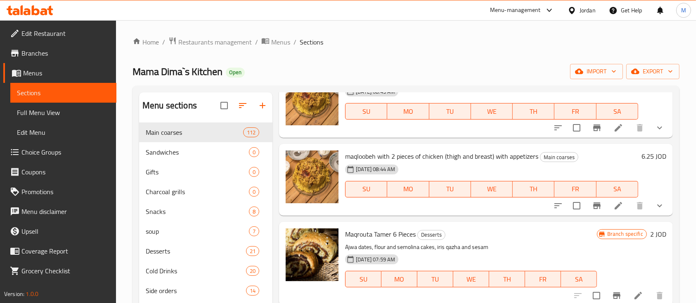
scroll to position [12, 0]
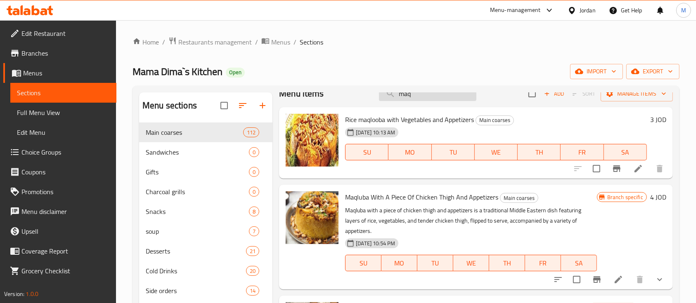
click at [414, 92] on input "maq" at bounding box center [427, 94] width 97 height 14
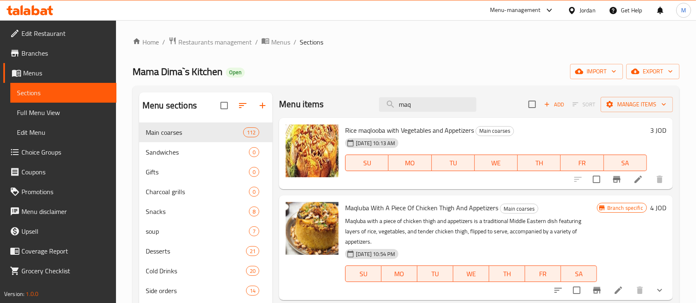
scroll to position [0, 0]
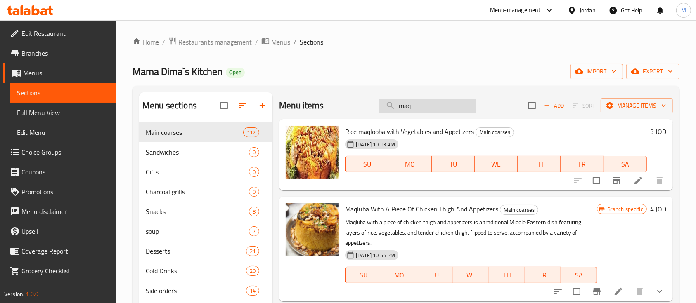
click at [423, 107] on input "maq" at bounding box center [427, 106] width 97 height 14
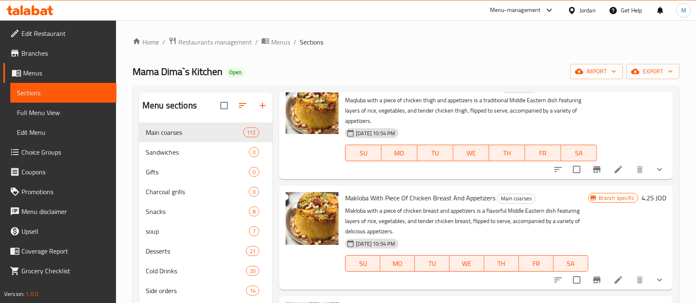
scroll to position [330, 0]
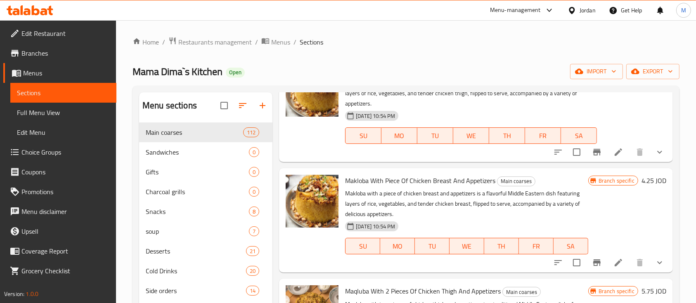
click at [385, 187] on span "Makloba With Piece Of Chicken Breast And Appetizers" at bounding box center [420, 181] width 150 height 12
copy h6 "Makloba With Piece Of Chicken Breast And Appetizers"
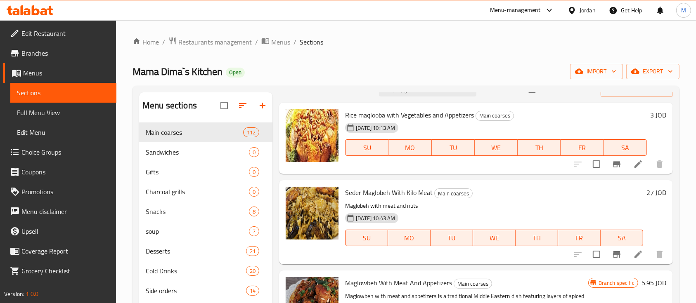
scroll to position [0, 0]
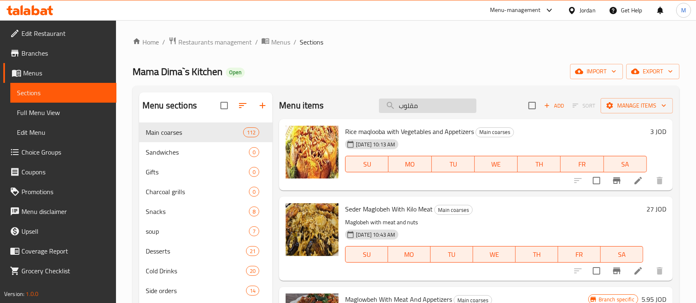
click at [443, 109] on input "مقلوب" at bounding box center [427, 106] width 97 height 14
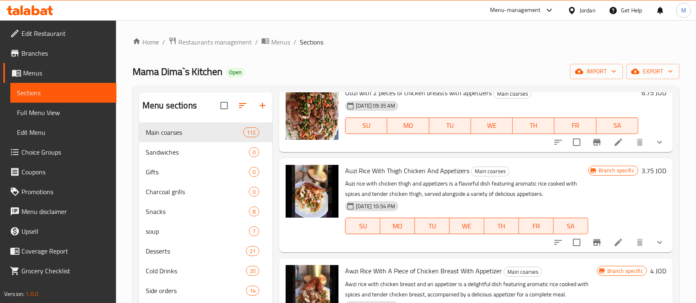
scroll to position [433, 0]
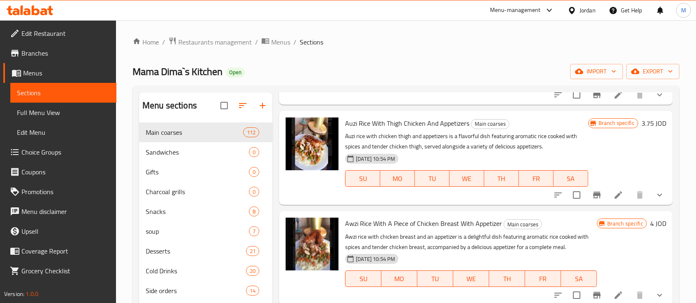
type input "اوز"
click at [373, 126] on span "Auzi Rice With Thigh Chicken And Appetizers" at bounding box center [407, 123] width 124 height 12
copy h6 "Auzi Rice With Thigh Chicken And Appetizers"
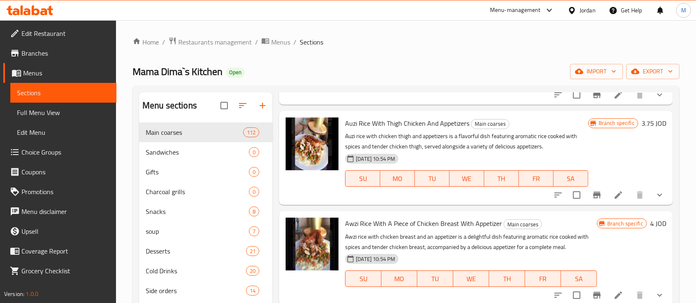
click at [384, 75] on div "Mama Dima`s Kitchen Open import export" at bounding box center [405, 71] width 547 height 15
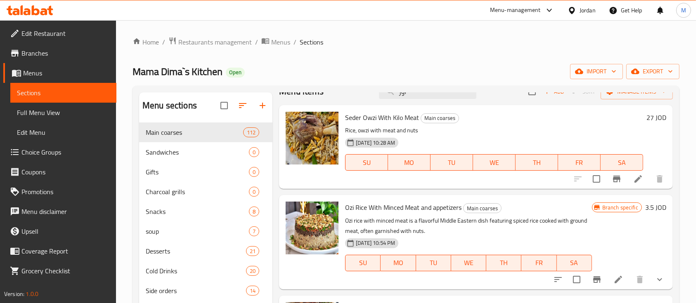
scroll to position [0, 0]
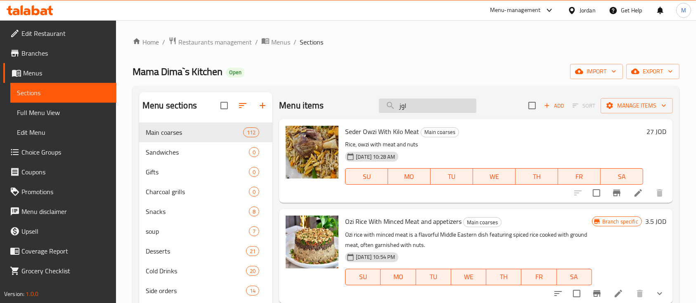
drag, startPoint x: 414, startPoint y: 101, endPoint x: 378, endPoint y: 105, distance: 36.5
click at [379, 105] on input "اوز" at bounding box center [427, 106] width 97 height 14
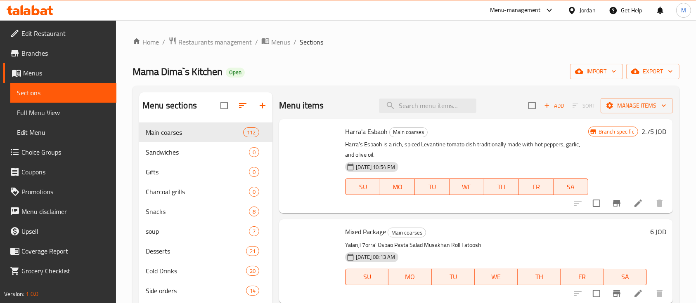
click at [358, 73] on div "Mama Dima`s Kitchen Open import export" at bounding box center [405, 71] width 547 height 15
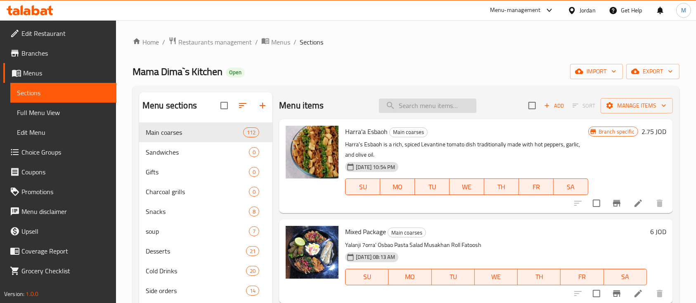
click at [413, 109] on input "search" at bounding box center [427, 106] width 97 height 14
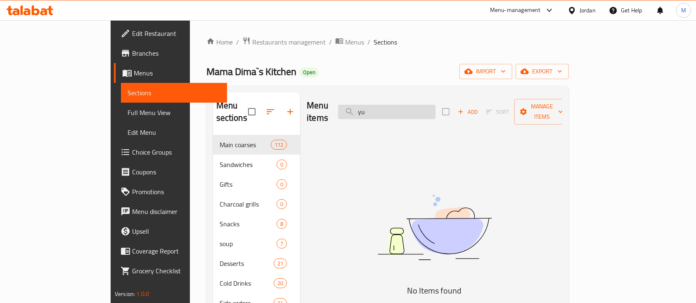
drag, startPoint x: 413, startPoint y: 109, endPoint x: 399, endPoint y: 108, distance: 14.1
click at [399, 108] on input "yu" at bounding box center [386, 112] width 97 height 14
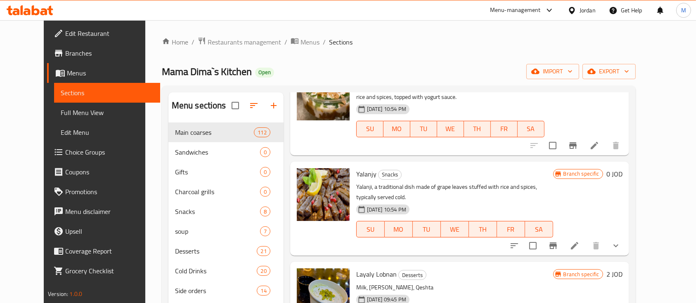
scroll to position [165, 0]
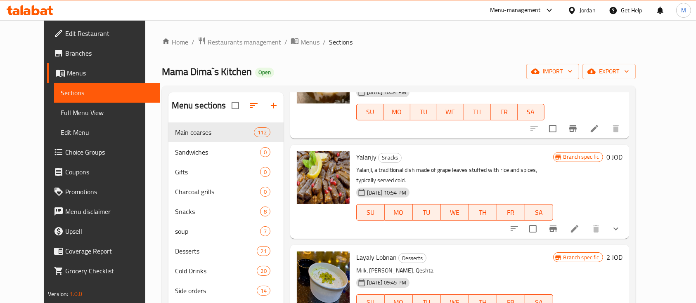
type input "yal"
click at [618, 228] on icon "show more" at bounding box center [615, 229] width 5 height 3
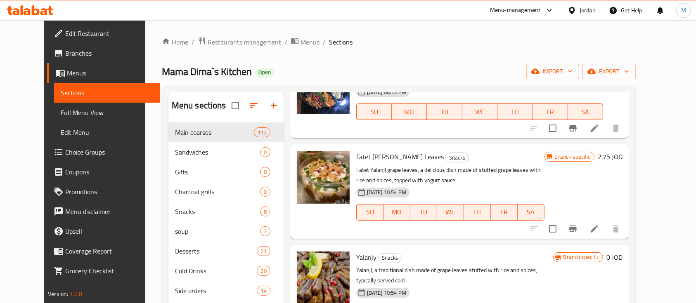
scroll to position [0, 0]
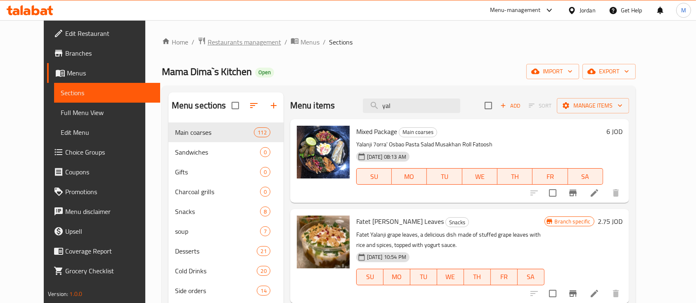
click at [208, 43] on span "Restaurants management" at bounding box center [244, 42] width 73 height 10
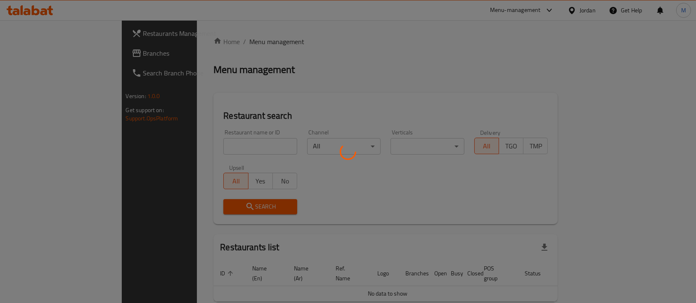
click at [201, 151] on div at bounding box center [348, 151] width 696 height 303
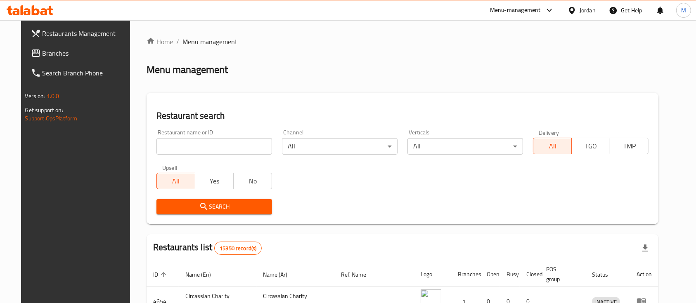
click at [201, 146] on div "Home / Menu management Menu management Restaurant search Restaurant name or ID …" at bounding box center [403, 276] width 512 height 478
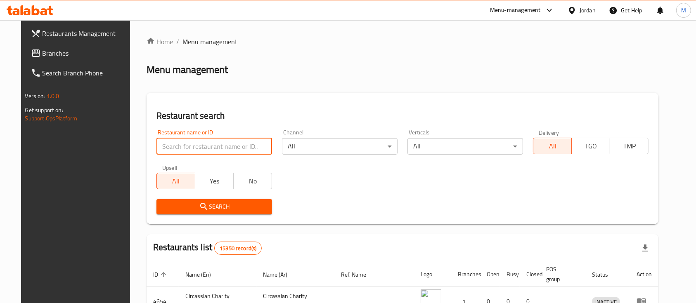
click at [201, 146] on input "search" at bounding box center [214, 146] width 116 height 17
type input "al ramleh"
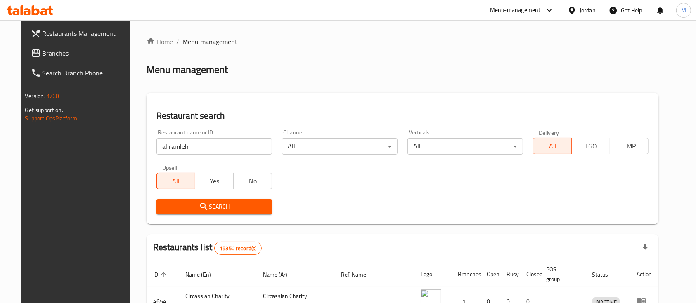
click at [201, 203] on span "Search" at bounding box center [214, 207] width 102 height 10
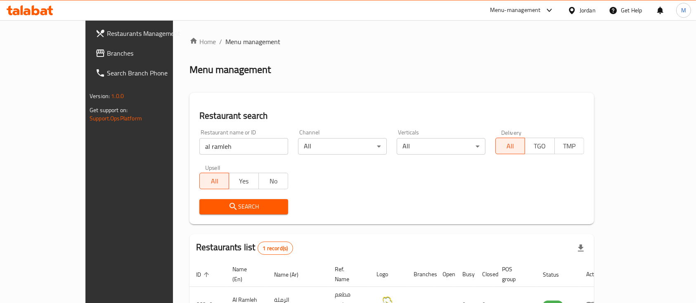
scroll to position [48, 0]
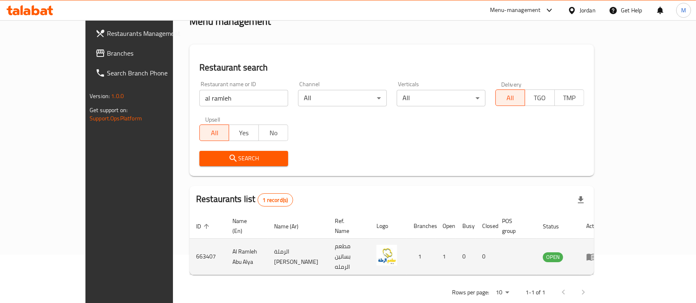
click at [601, 252] on link "enhanced table" at bounding box center [593, 257] width 15 height 10
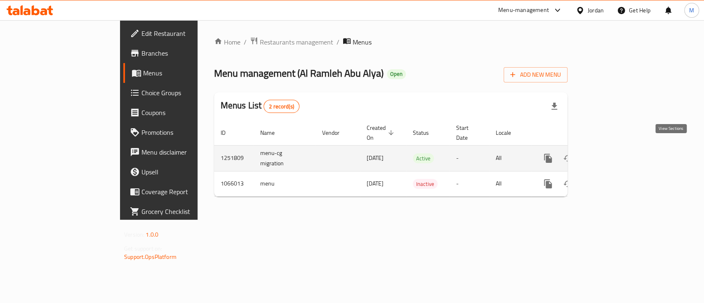
click at [612, 155] on icon "enhanced table" at bounding box center [607, 158] width 7 height 7
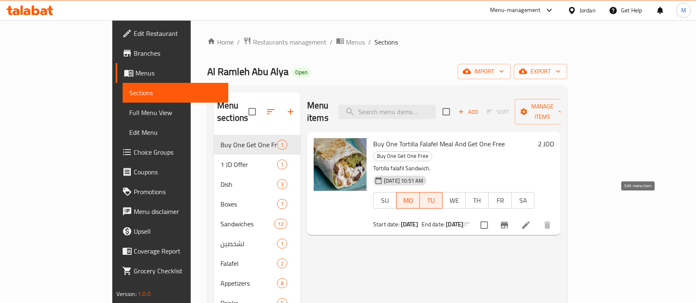
click at [531, 220] on icon at bounding box center [526, 225] width 10 height 10
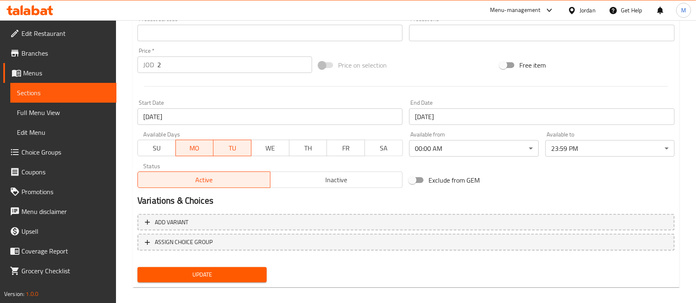
scroll to position [285, 0]
click at [358, 105] on div "Start Date [DATE] Start Date" at bounding box center [269, 111] width 265 height 25
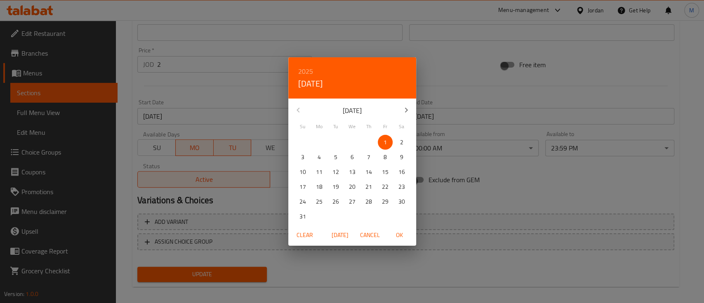
click at [317, 124] on span "Mo" at bounding box center [319, 126] width 15 height 7
click at [401, 102] on button "button" at bounding box center [407, 110] width 20 height 20
click at [316, 141] on span "1" at bounding box center [319, 142] width 15 height 10
click at [403, 236] on span "OK" at bounding box center [400, 235] width 20 height 10
type input "[DATE]"
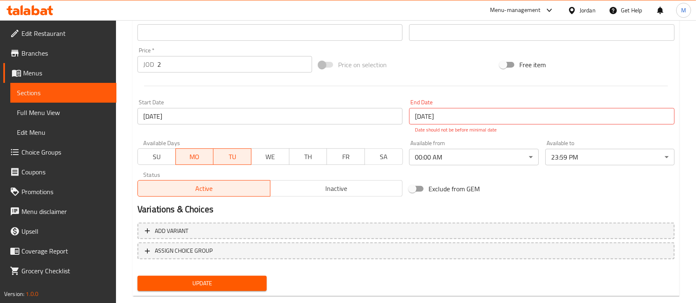
click at [495, 127] on p "Date should not be before minimal date" at bounding box center [541, 129] width 253 height 7
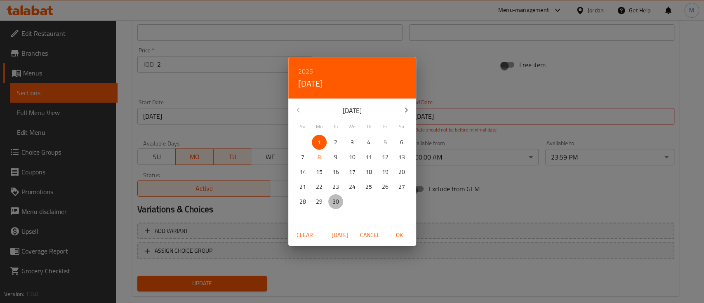
click at [338, 201] on p "30" at bounding box center [336, 202] width 7 height 10
click at [396, 235] on span "OK" at bounding box center [400, 235] width 20 height 10
type input "[DATE]"
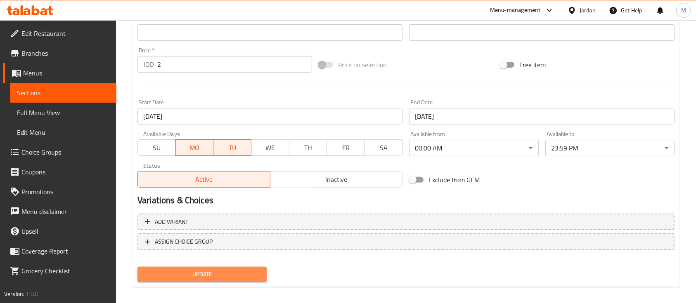
click at [232, 275] on span "Update" at bounding box center [202, 274] width 116 height 10
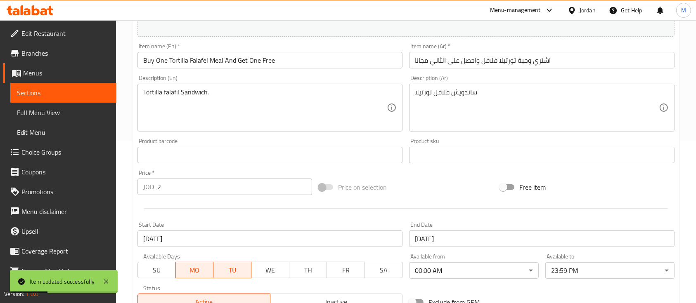
scroll to position [291, 0]
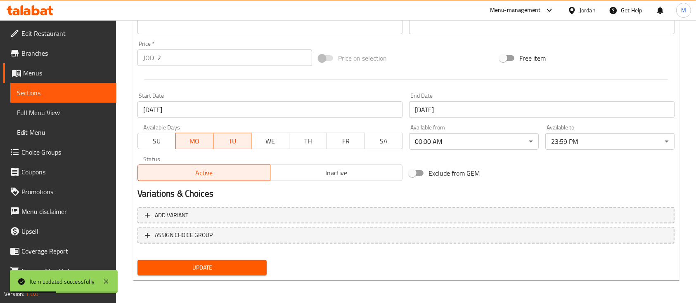
click at [261, 273] on button "Update" at bounding box center [201, 267] width 129 height 15
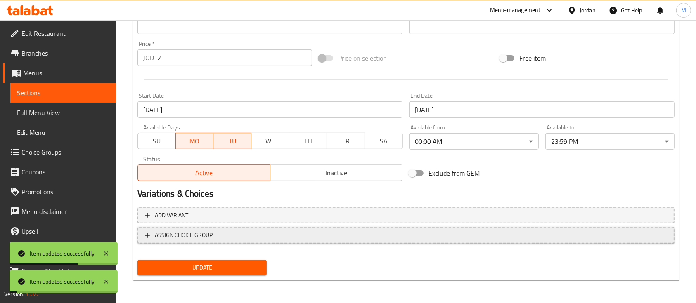
scroll to position [0, 0]
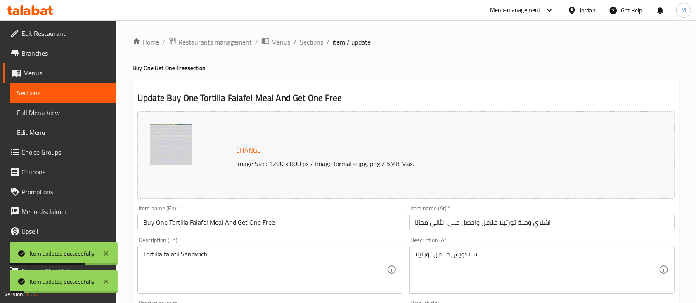
click at [324, 42] on ol "Home / Restaurants management / Menus / Sections / item / update" at bounding box center [405, 42] width 547 height 11
click at [322, 42] on ol "Home / Restaurants management / Menus / Sections / item / update" at bounding box center [405, 42] width 547 height 11
